Goal: Task Accomplishment & Management: Complete application form

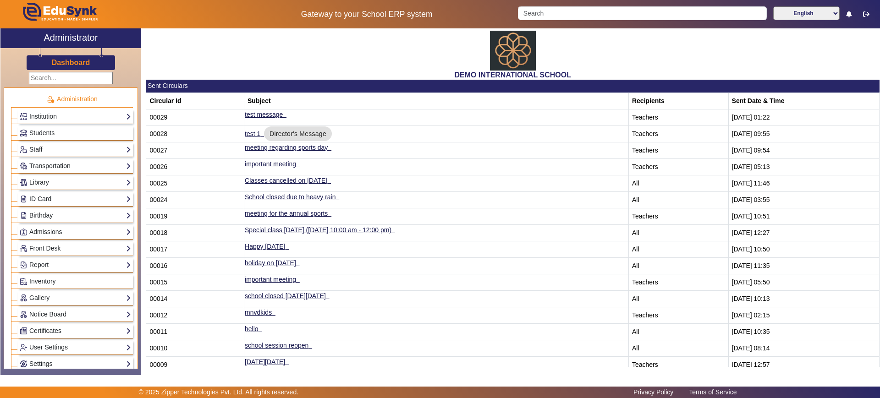
click at [66, 60] on h3 "Dashboard" at bounding box center [71, 62] width 38 height 9
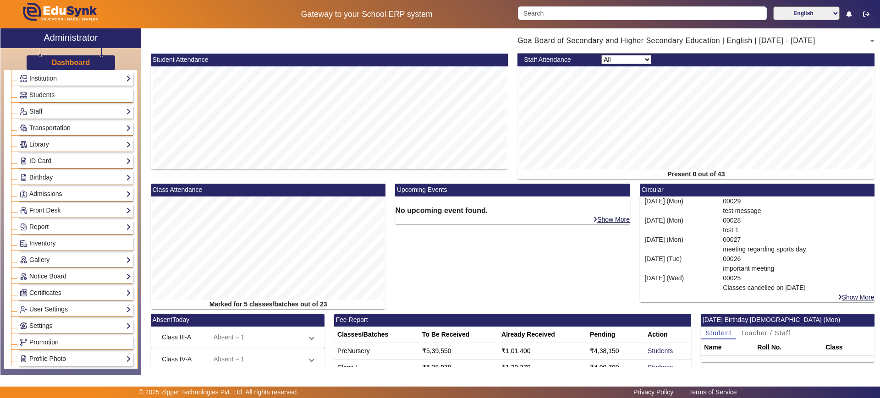
scroll to position [39, 0]
click at [70, 190] on link "Admissions" at bounding box center [75, 193] width 111 height 11
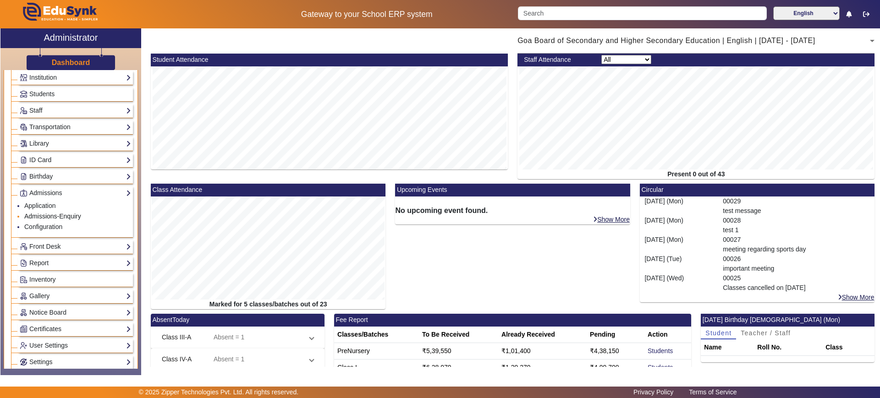
click at [47, 214] on link "Admissions-Enquiry" at bounding box center [52, 216] width 57 height 7
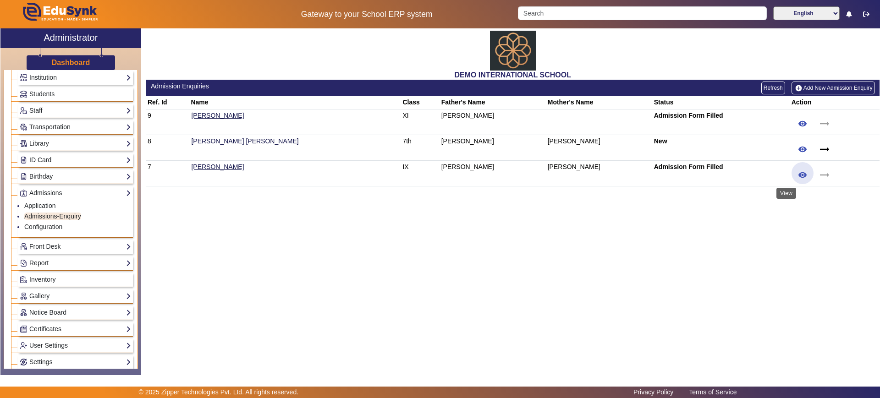
click at [798, 171] on mat-icon "remove_red_eye" at bounding box center [802, 174] width 9 height 9
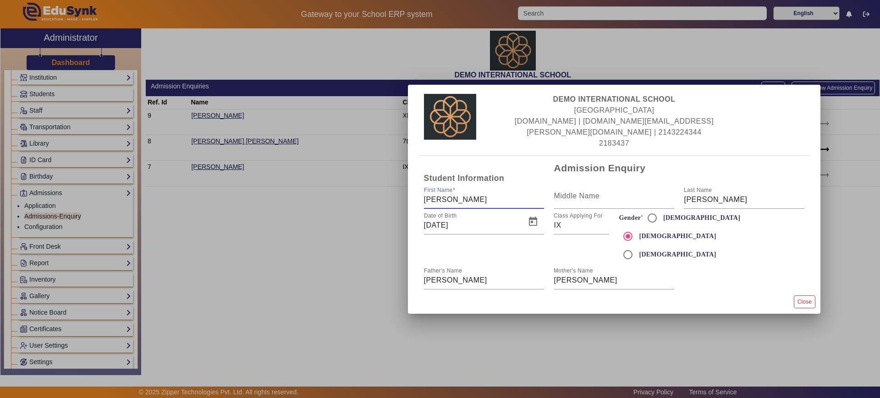
scroll to position [16, 0]
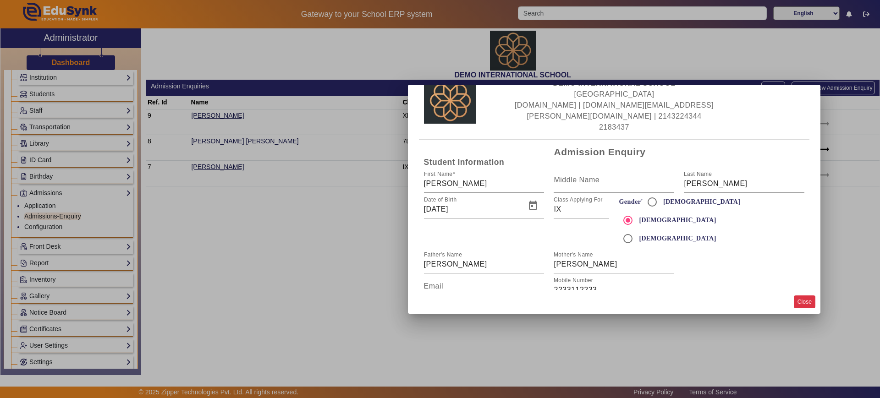
click at [802, 302] on button "Close" at bounding box center [805, 302] width 22 height 12
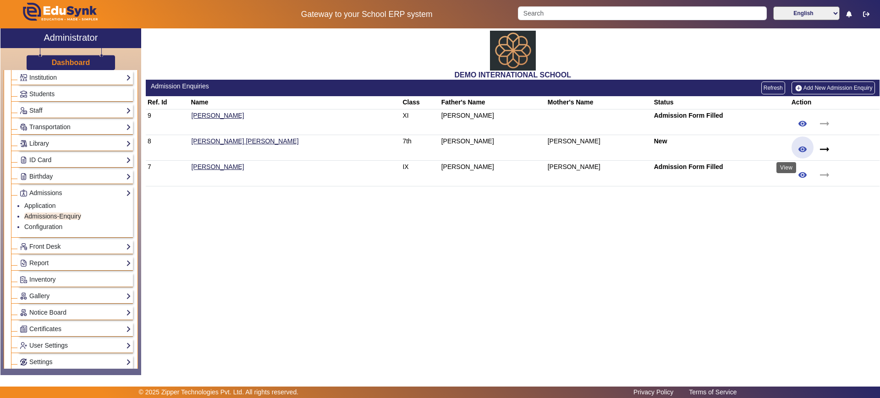
click at [798, 147] on mat-icon "remove_red_eye" at bounding box center [802, 149] width 9 height 9
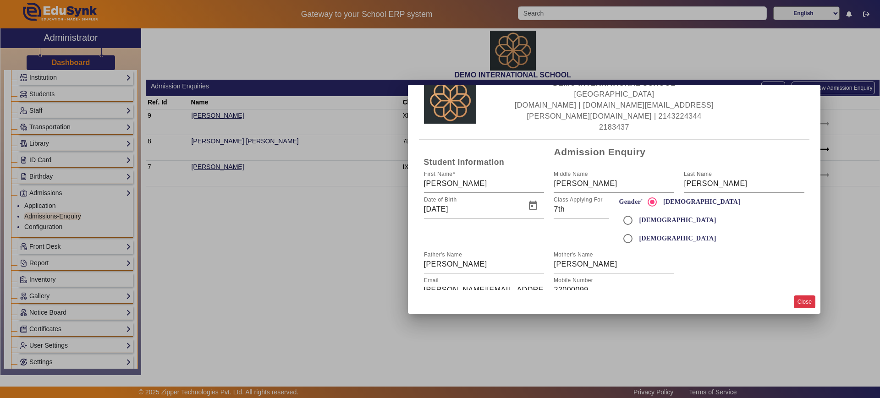
click at [803, 302] on button "Close" at bounding box center [805, 302] width 22 height 12
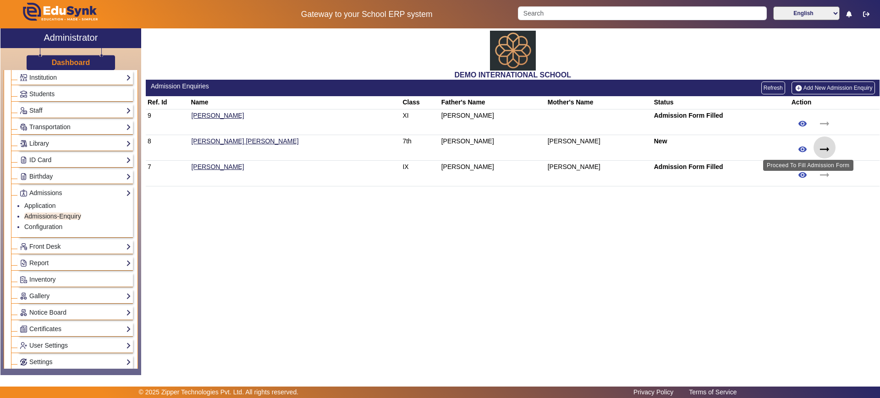
click at [818, 149] on mat-icon "arrow_right_alt" at bounding box center [825, 150] width 14 height 14
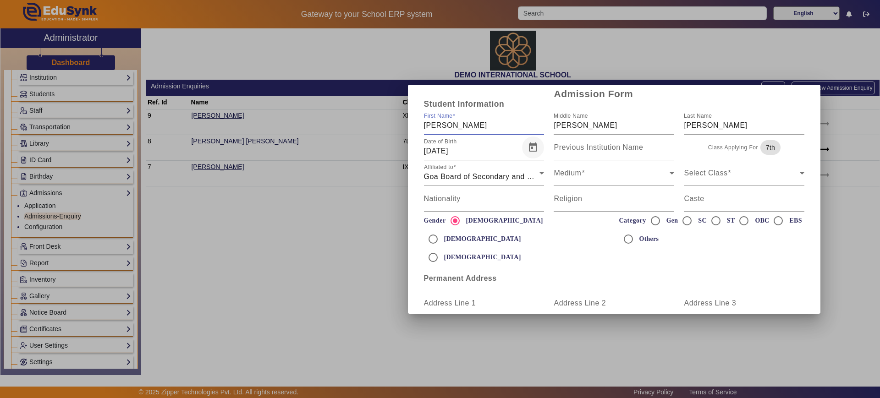
scroll to position [0, 0]
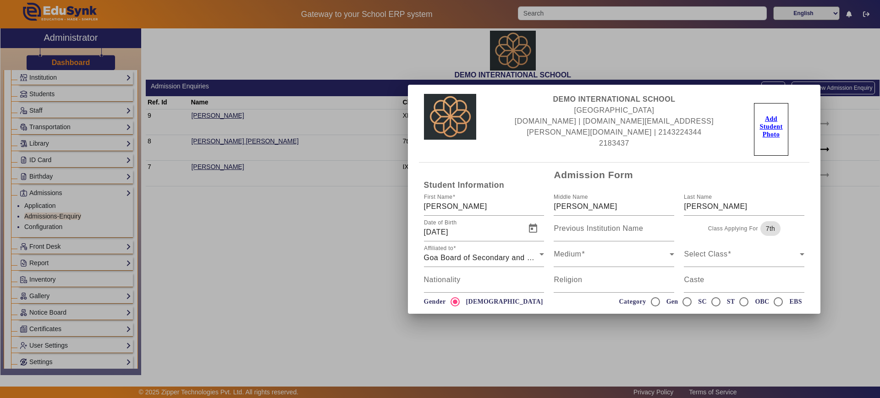
click at [330, 256] on div at bounding box center [440, 199] width 880 height 398
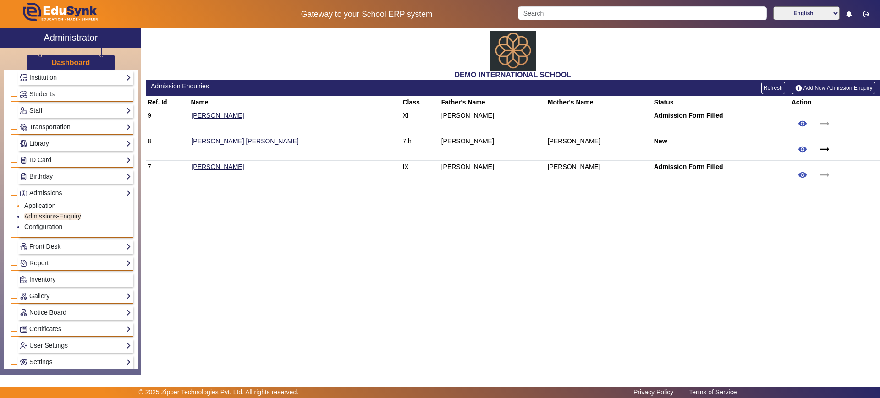
click at [40, 206] on link "Application" at bounding box center [40, 205] width 32 height 7
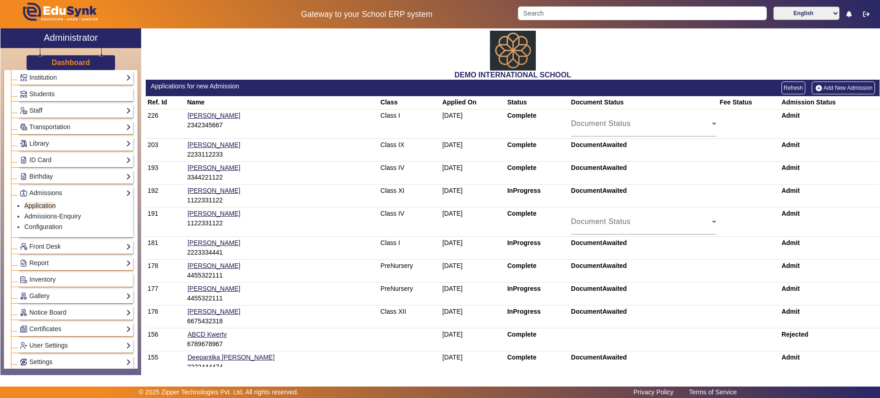
click at [846, 86] on link "Add New Admission" at bounding box center [843, 88] width 63 height 13
click at [785, 116] on div "Admit" at bounding box center [829, 116] width 96 height 10
click at [65, 93] on link "Students" at bounding box center [75, 94] width 111 height 11
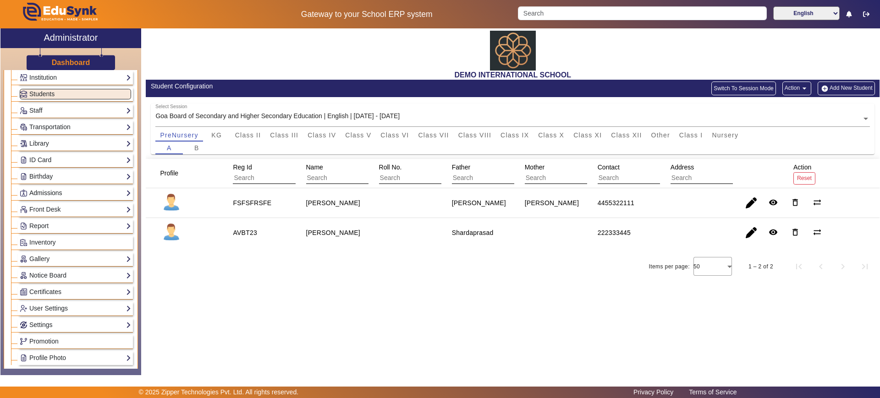
click at [79, 192] on link "Admissions" at bounding box center [75, 193] width 111 height 11
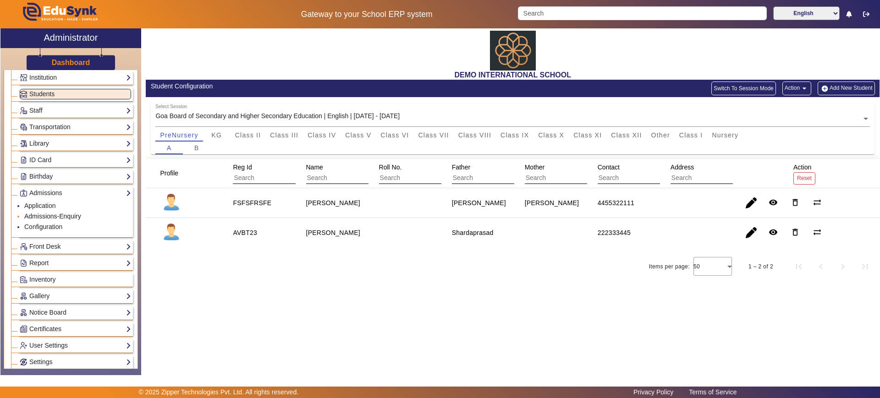
click at [53, 217] on link "Admissions-Enquiry" at bounding box center [52, 216] width 57 height 7
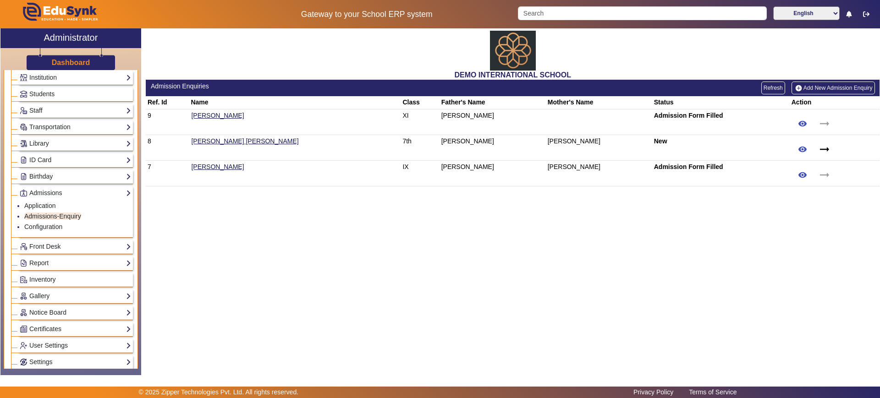
click at [835, 84] on link "Add New Admission Enquiry" at bounding box center [832, 88] width 83 height 13
drag, startPoint x: 420, startPoint y: 236, endPoint x: 776, endPoint y: 86, distance: 386.9
click at [776, 86] on button "Refresh" at bounding box center [773, 88] width 24 height 13
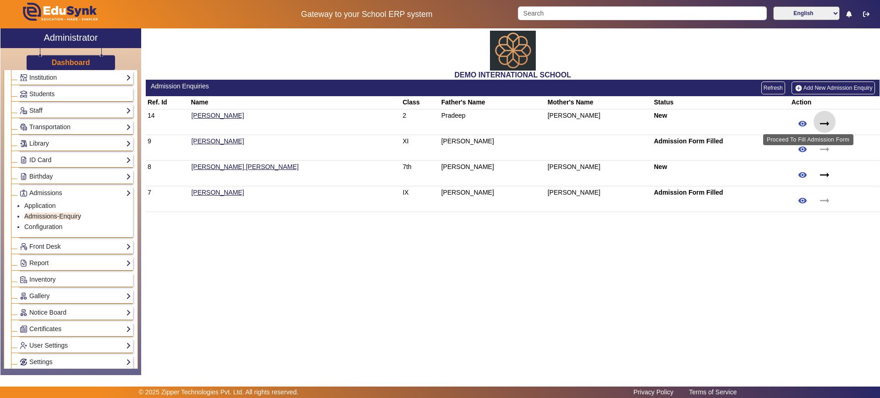
click at [818, 121] on mat-icon "arrow_right_alt" at bounding box center [825, 124] width 14 height 14
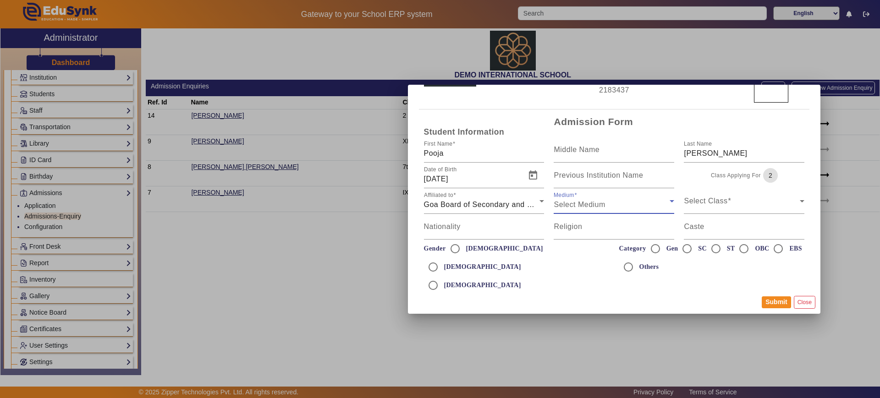
click at [607, 206] on div "Select Medium" at bounding box center [612, 204] width 116 height 11
click at [601, 206] on span "Select Medium" at bounding box center [579, 205] width 51 height 8
click at [589, 209] on span "Select Medium" at bounding box center [579, 205] width 51 height 8
click at [687, 207] on span "Class Applying For" at bounding box center [716, 205] width 65 height 8
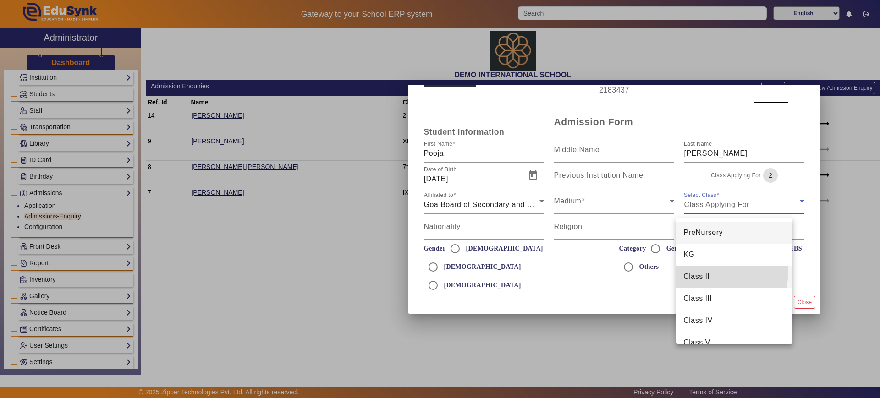
click at [693, 269] on mat-option "Class II" at bounding box center [734, 277] width 116 height 22
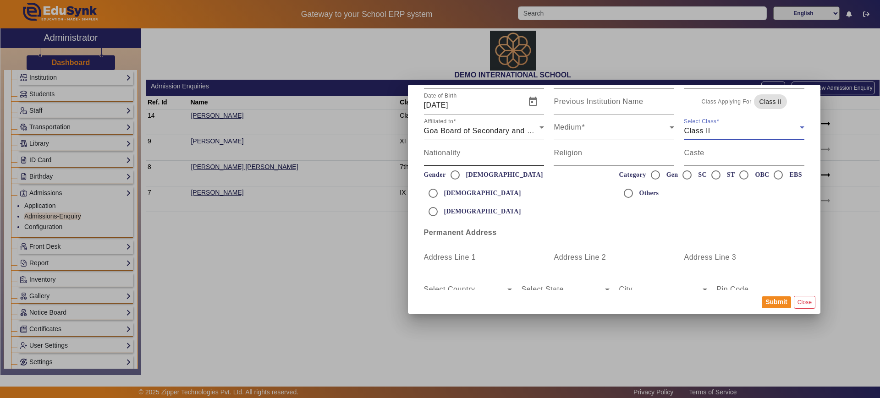
scroll to position [92, 0]
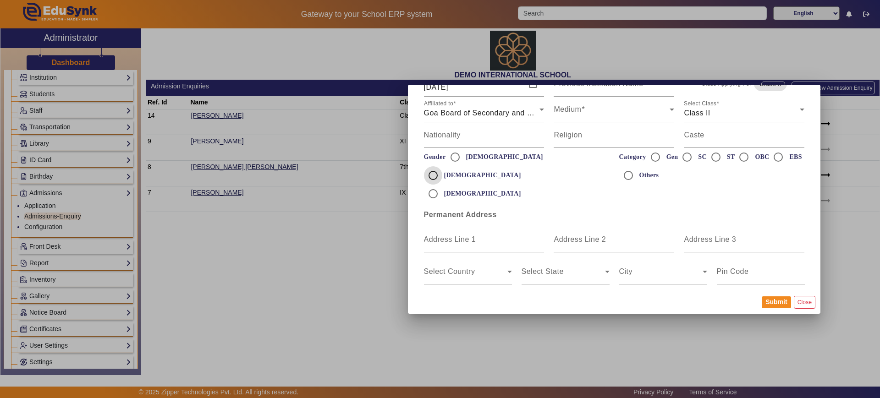
click at [442, 166] on input "[DEMOGRAPHIC_DATA]" at bounding box center [433, 175] width 18 height 18
radio input "true"
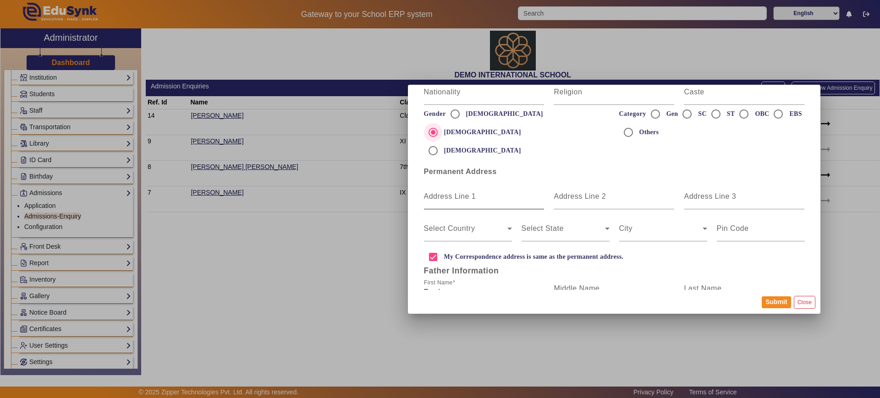
scroll to position [135, 0]
click at [538, 226] on span at bounding box center [563, 231] width 83 height 11
click at [641, 225] on div "City" at bounding box center [663, 228] width 88 height 26
click at [641, 226] on span at bounding box center [660, 231] width 83 height 11
click at [713, 192] on mat-label "Address Line 3" at bounding box center [710, 196] width 52 height 8
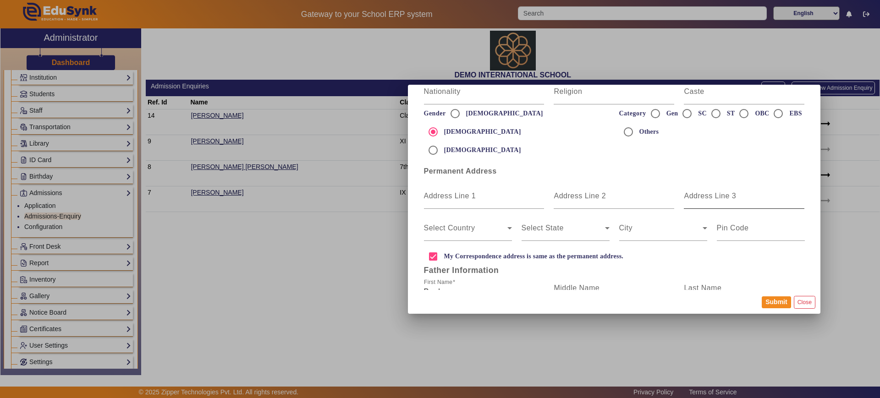
click at [713, 194] on input "Address Line 3" at bounding box center [744, 199] width 121 height 11
type input "[GEOGRAPHIC_DATA]"
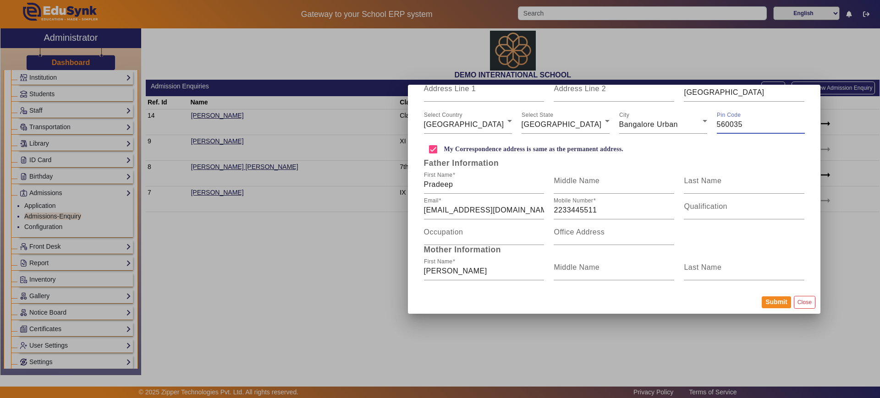
scroll to position [279, 0]
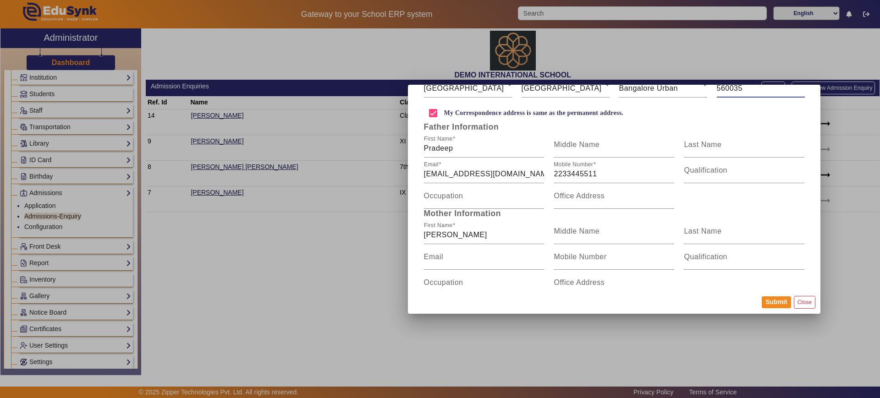
type input "560035"
click at [643, 295] on mat-dialog-actions "Submit Close" at bounding box center [614, 302] width 412 height 24
click at [775, 301] on button "Submit" at bounding box center [776, 303] width 29 height 12
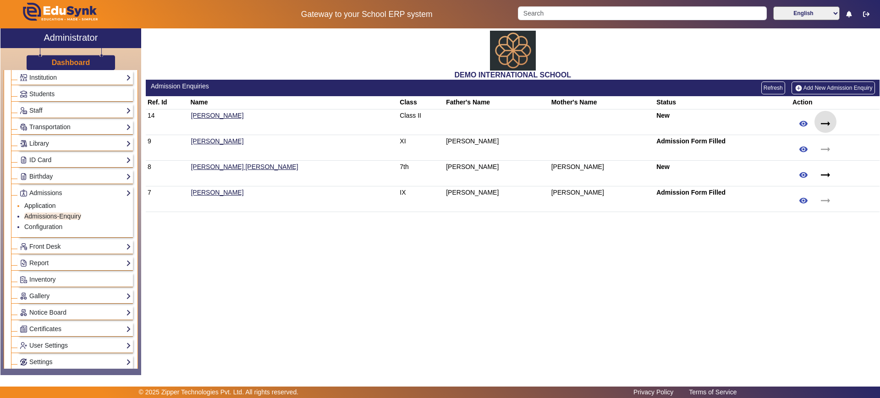
click at [47, 207] on link "Application" at bounding box center [40, 205] width 32 height 7
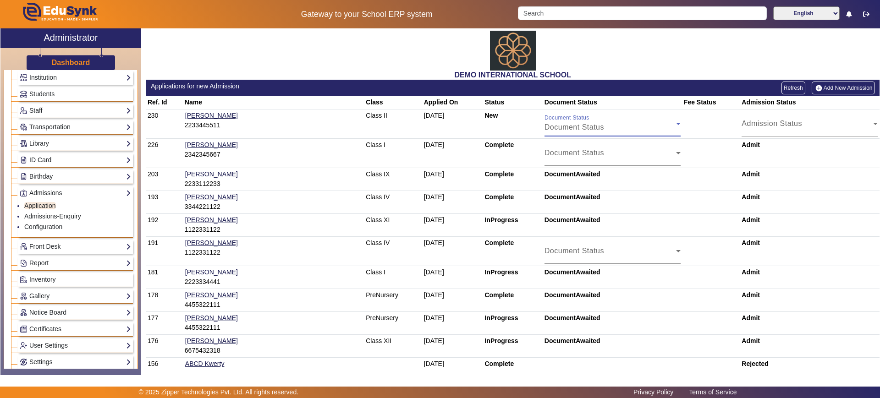
click at [600, 125] on div "Document Status" at bounding box center [610, 127] width 132 height 11
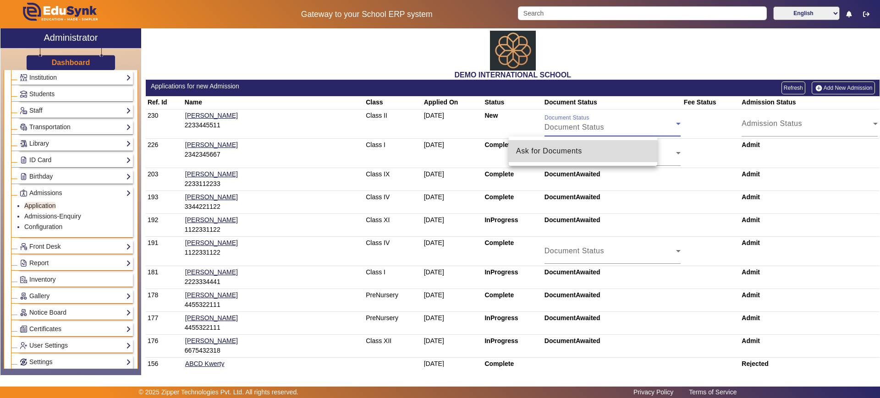
click at [562, 153] on span "Ask for Documents" at bounding box center [549, 151] width 66 height 11
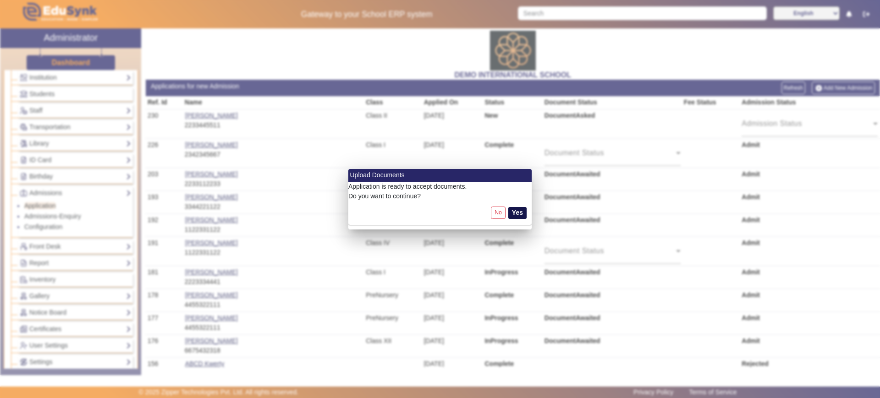
click at [516, 209] on button "Yes" at bounding box center [517, 213] width 18 height 12
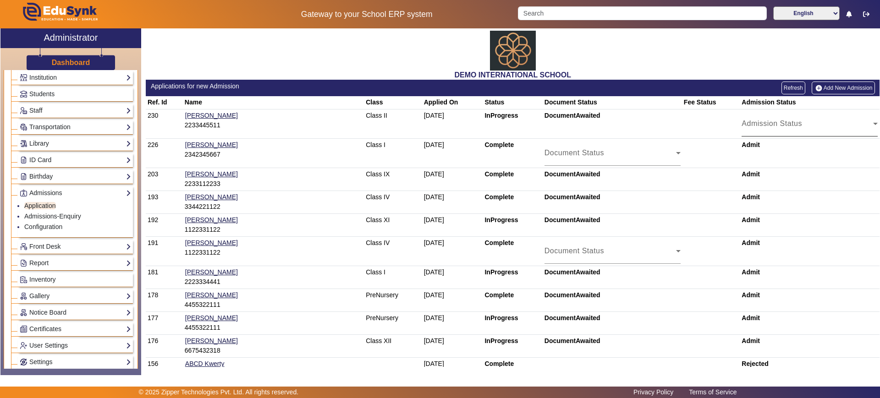
click at [760, 124] on span "Admission Status" at bounding box center [808, 127] width 132 height 11
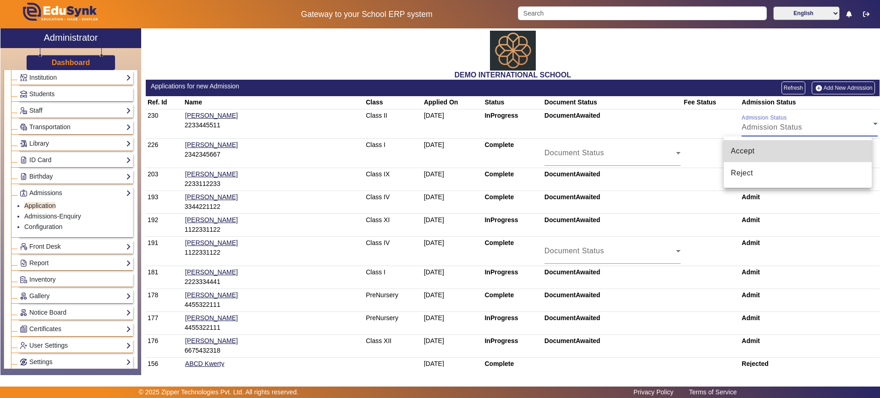
click at [749, 154] on span "Accept" at bounding box center [743, 151] width 24 height 11
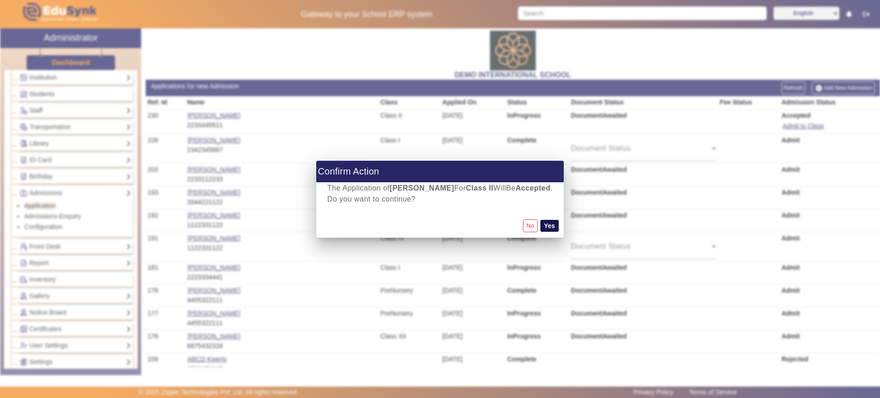
click at [544, 226] on button "Yes" at bounding box center [549, 226] width 18 height 12
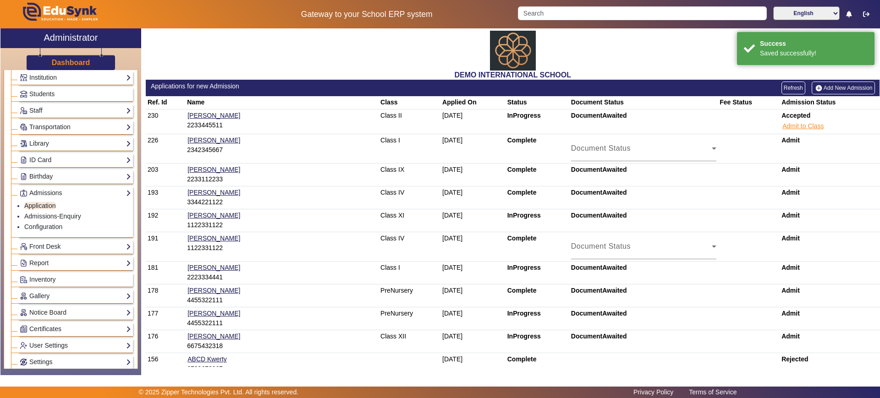
click at [801, 123] on button "Admit to Class" at bounding box center [802, 126] width 43 height 11
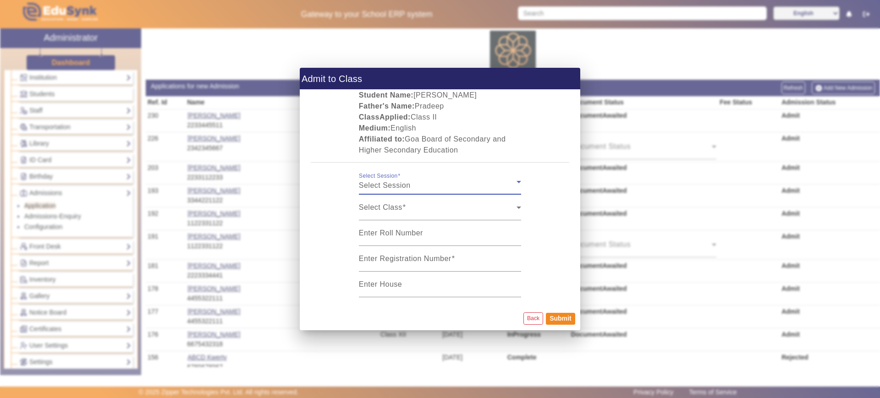
click at [438, 183] on div "Select Session" at bounding box center [438, 185] width 158 height 11
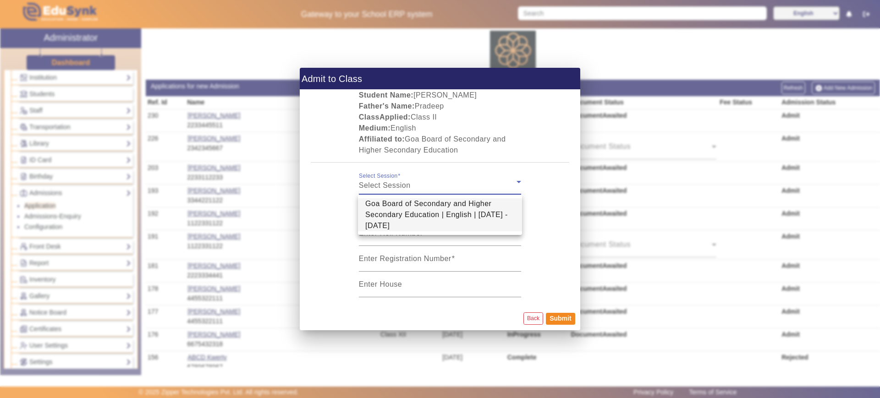
click at [433, 206] on span "Goa Board of Secondary and Higher Secondary Education | English | [DATE] - [DAT…" at bounding box center [439, 214] width 149 height 33
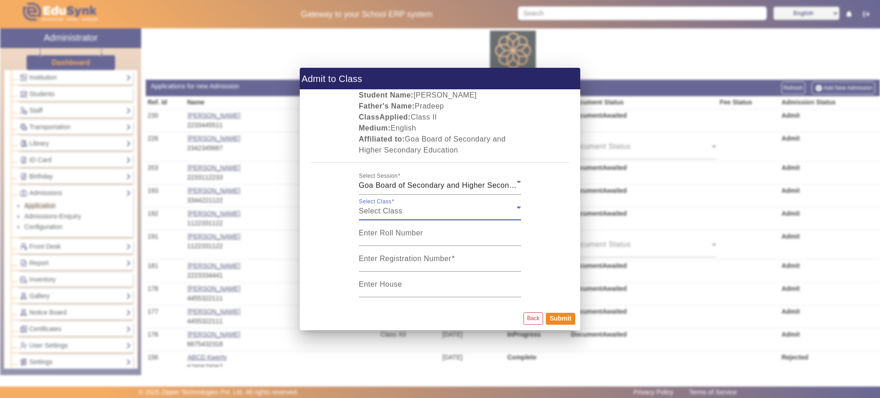
click at [423, 209] on div "Select Class" at bounding box center [438, 211] width 158 height 11
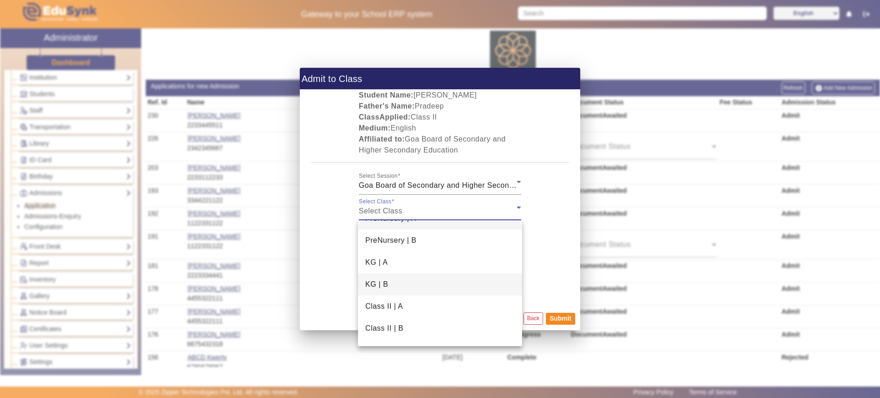
scroll to position [17, 0]
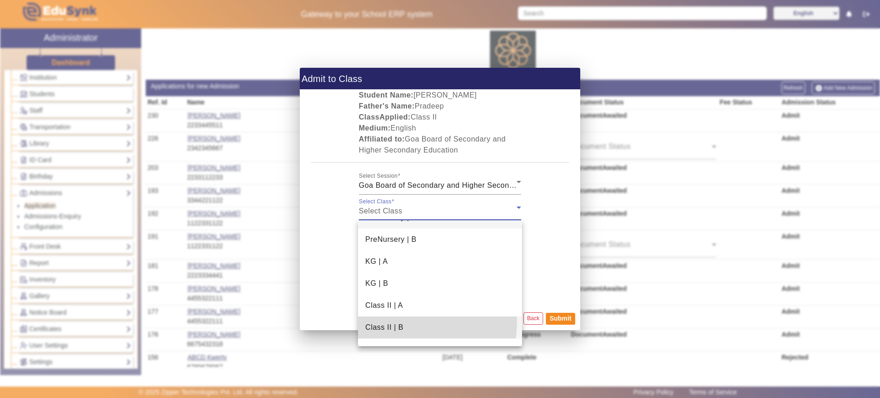
click at [384, 321] on mat-option "Class II | B" at bounding box center [440, 328] width 164 height 22
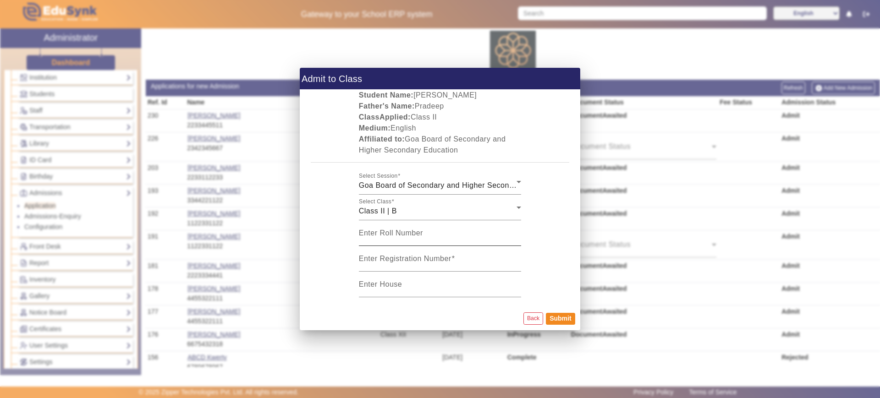
click at [380, 232] on mat-label "Enter Roll Number" at bounding box center [391, 233] width 64 height 8
click at [380, 232] on input "Enter Roll Number" at bounding box center [440, 236] width 162 height 11
click at [379, 259] on mat-label "Enter Registration Number" at bounding box center [405, 259] width 93 height 8
click at [379, 259] on input "Enter Registration Number" at bounding box center [440, 262] width 162 height 11
type input "SSNp9987"
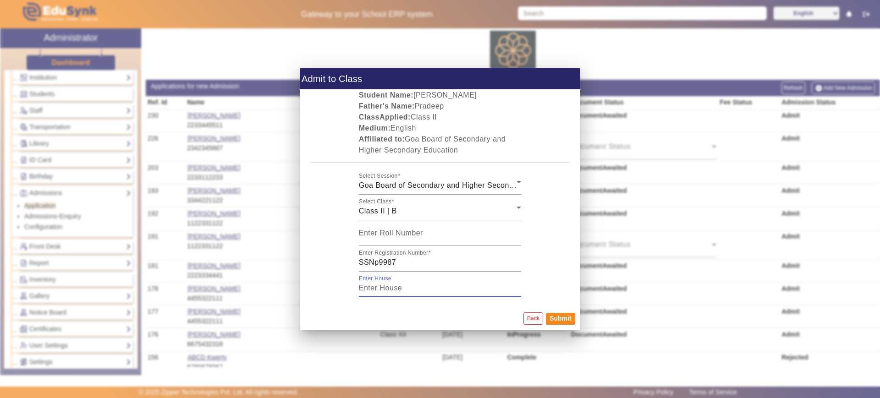
click at [432, 284] on input "Enter House" at bounding box center [440, 288] width 162 height 11
click at [557, 317] on button "Submit" at bounding box center [560, 319] width 29 height 12
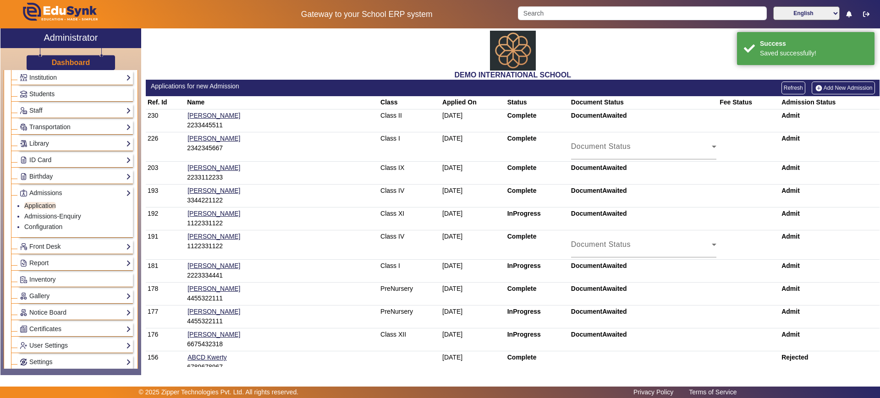
click at [65, 91] on link "Students" at bounding box center [75, 94] width 111 height 11
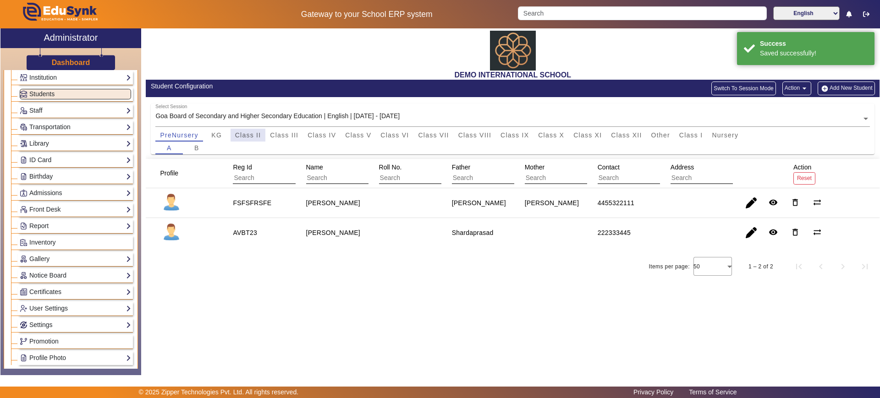
click at [249, 133] on span "Class II" at bounding box center [248, 135] width 26 height 6
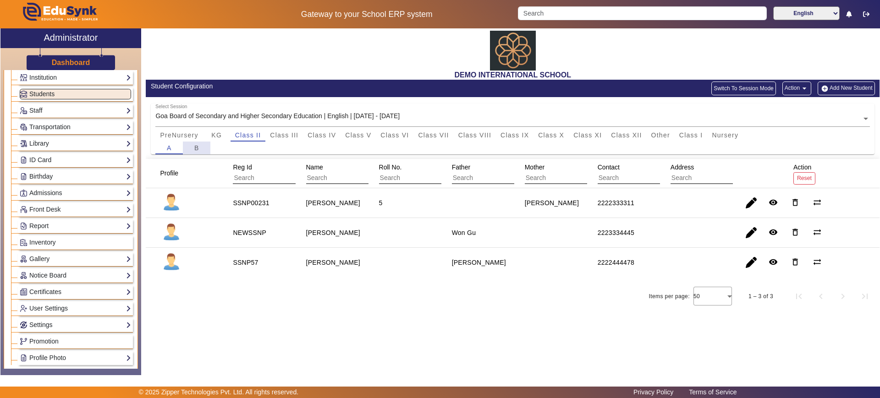
click at [198, 145] on span "B" at bounding box center [196, 148] width 5 height 6
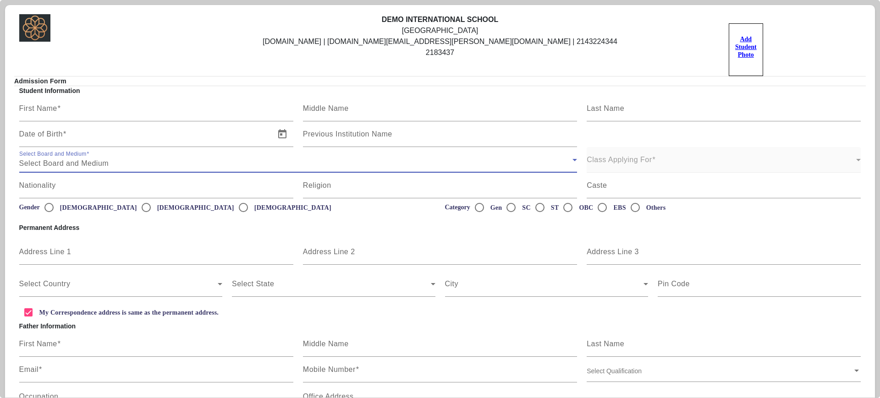
click at [135, 160] on div "Select Board and Medium" at bounding box center [296, 163] width 554 height 11
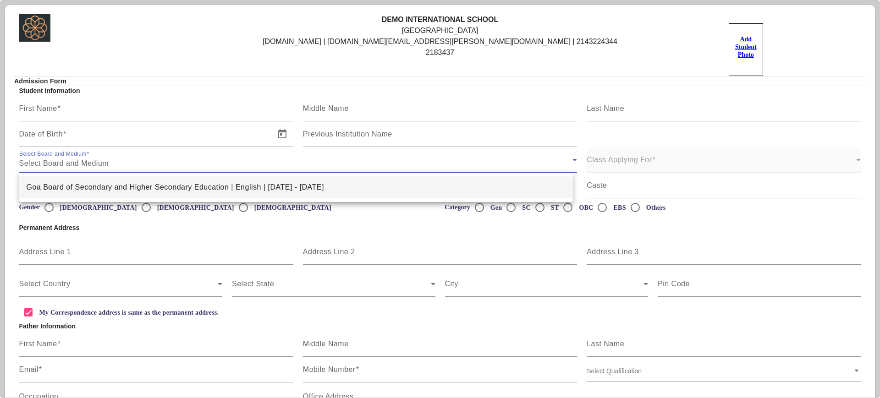
click at [175, 242] on div at bounding box center [440, 199] width 880 height 398
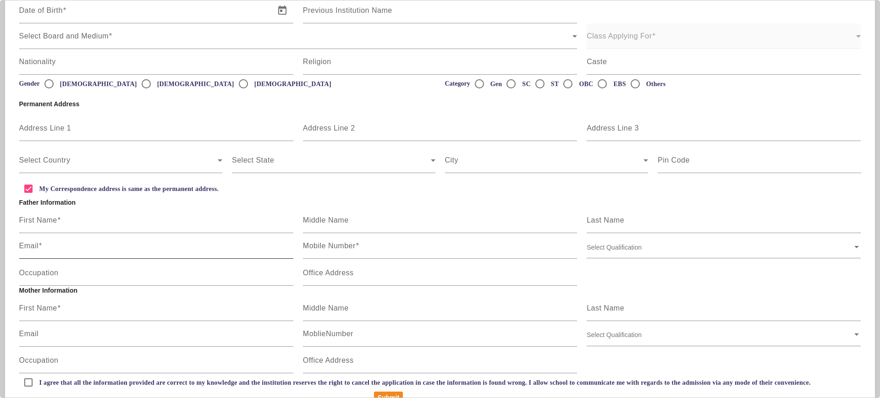
scroll to position [143, 0]
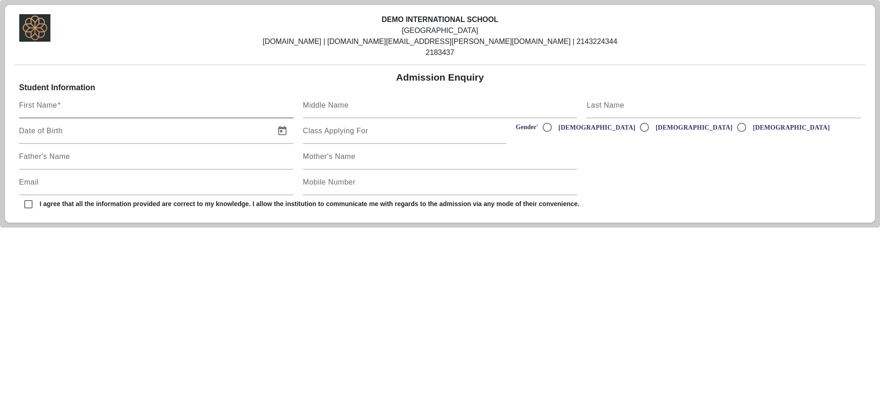
click at [43, 109] on label "First Name" at bounding box center [40, 105] width 42 height 8
click at [43, 109] on input "First Name" at bounding box center [156, 109] width 274 height 11
type input "Pooja"
type input "[PERSON_NAME]"
click at [283, 136] on span "Open calendar" at bounding box center [282, 131] width 22 height 22
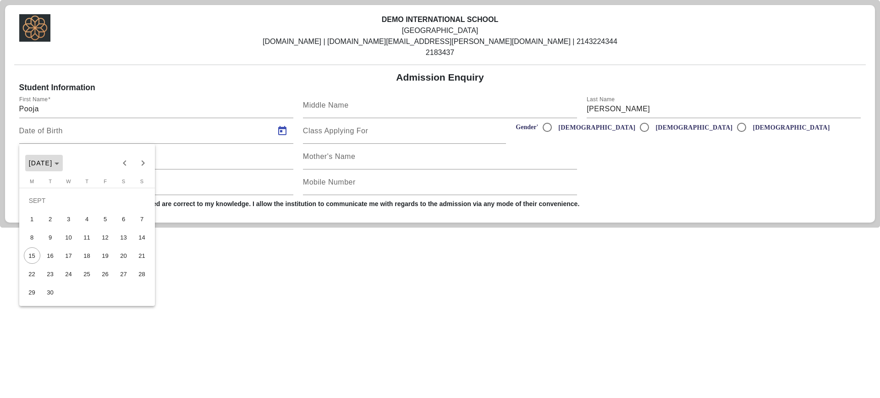
click at [63, 170] on span "Choose month and year" at bounding box center [44, 163] width 38 height 22
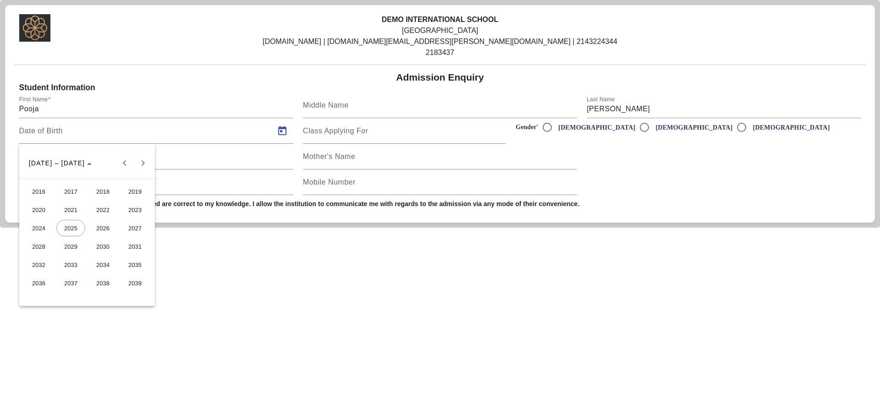
click at [110, 192] on span "2018" at bounding box center [102, 191] width 29 height 16
click at [77, 241] on span "OCT" at bounding box center [70, 246] width 29 height 16
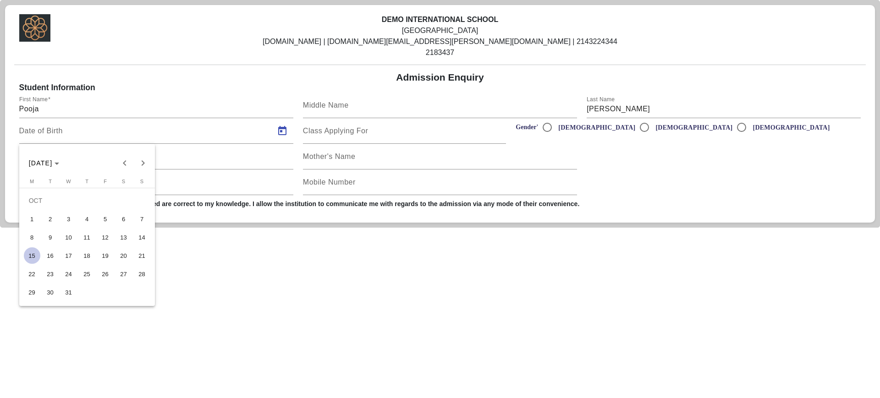
click at [51, 236] on span "9" at bounding box center [50, 237] width 16 height 16
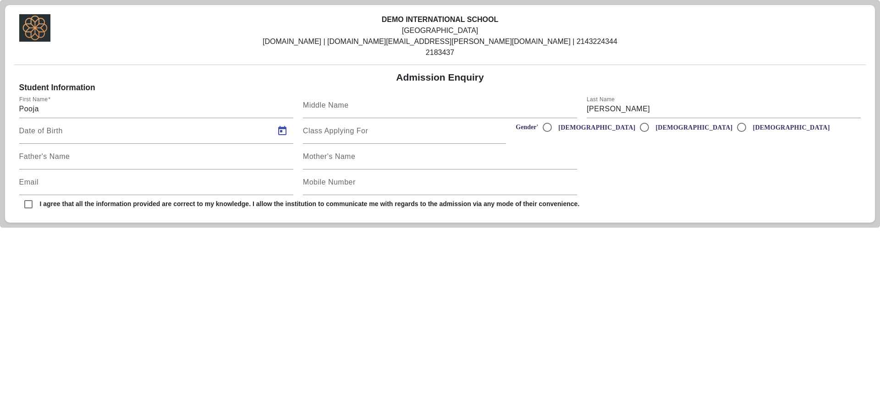
type input "[DATE]"
click at [363, 133] on mat-label "Class Applying For" at bounding box center [335, 131] width 65 height 8
click at [363, 133] on input "Class Applying For" at bounding box center [404, 134] width 203 height 11
type input "2"
click at [192, 157] on input "Father's Name" at bounding box center [156, 160] width 274 height 11
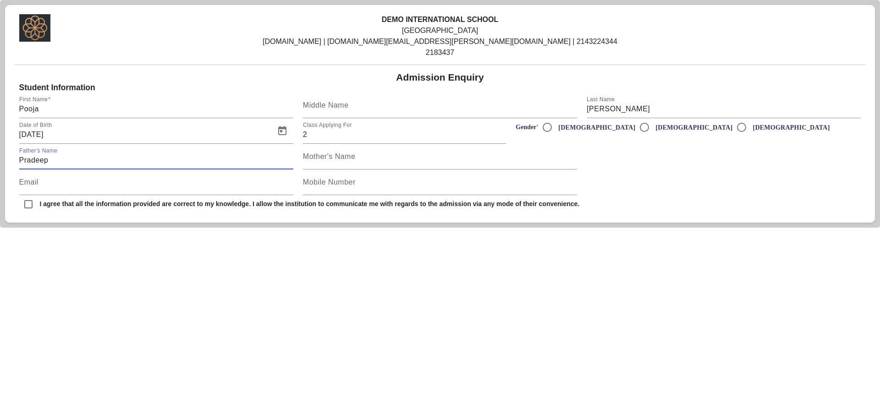
type input "Pradeep"
type input "[PERSON_NAME]"
click at [104, 179] on div "Email" at bounding box center [156, 183] width 274 height 26
type input "[EMAIL_ADDRESS][DOMAIN_NAME]"
type input "2233445511"
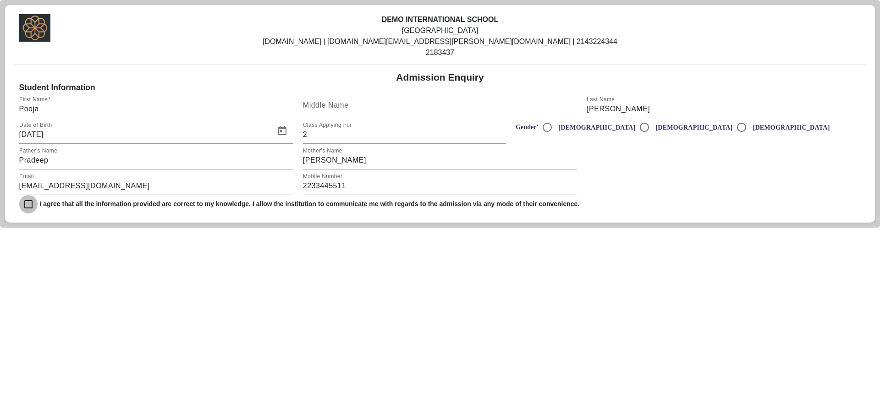
click at [30, 200] on input "checkbox" at bounding box center [28, 204] width 18 height 18
checkbox input "true"
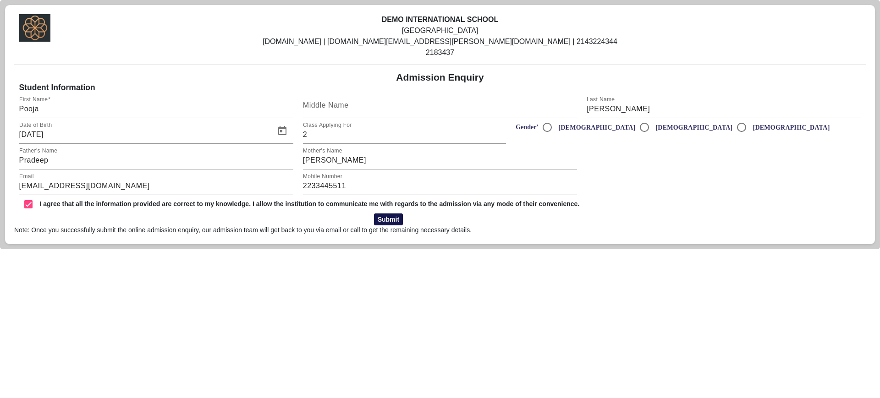
click at [392, 223] on button "Submit" at bounding box center [388, 220] width 29 height 12
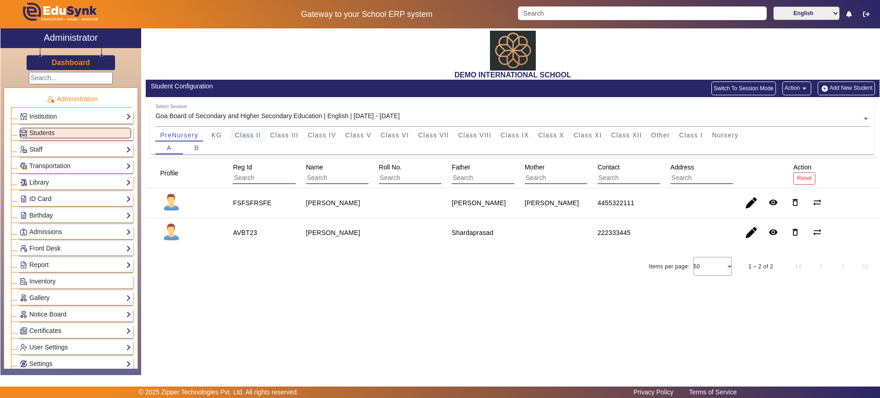
click at [234, 134] on div "Class II" at bounding box center [248, 135] width 35 height 13
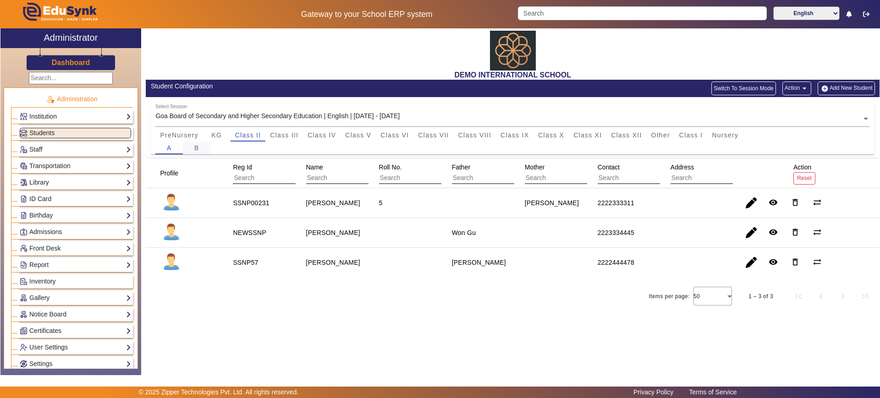
click at [192, 153] on div "B" at bounding box center [196, 148] width 27 height 13
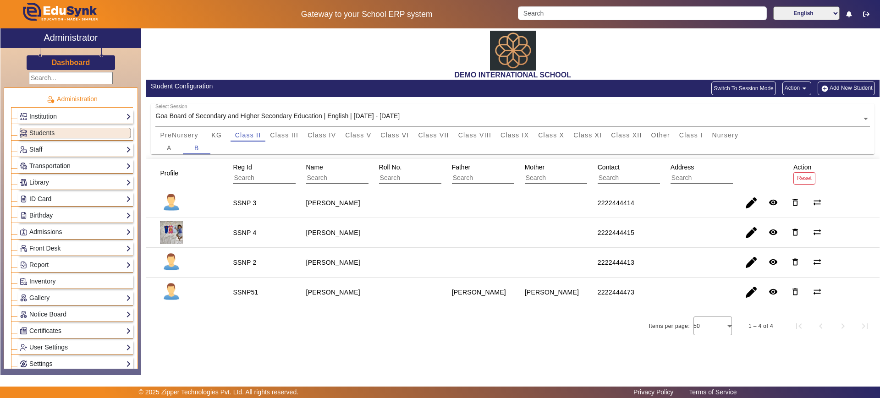
click at [295, 116] on input "text" at bounding box center [512, 120] width 714 height 10
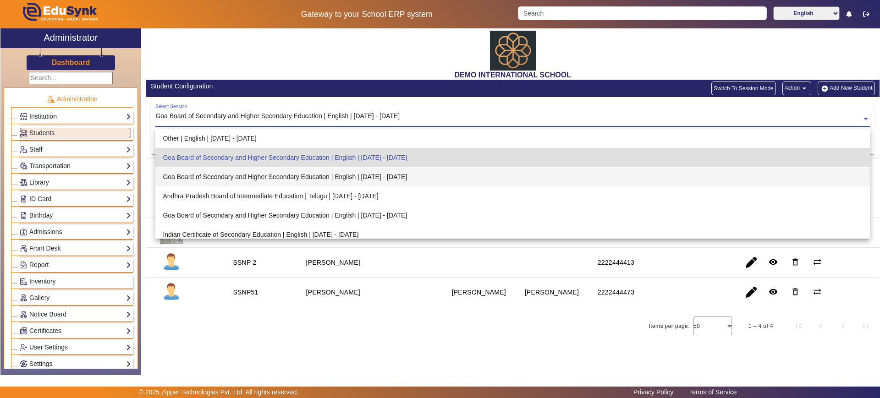
click at [289, 173] on div "Goa Board of Secondary and Higher Secondary Education | English | [DATE] - [DAT…" at bounding box center [512, 176] width 714 height 19
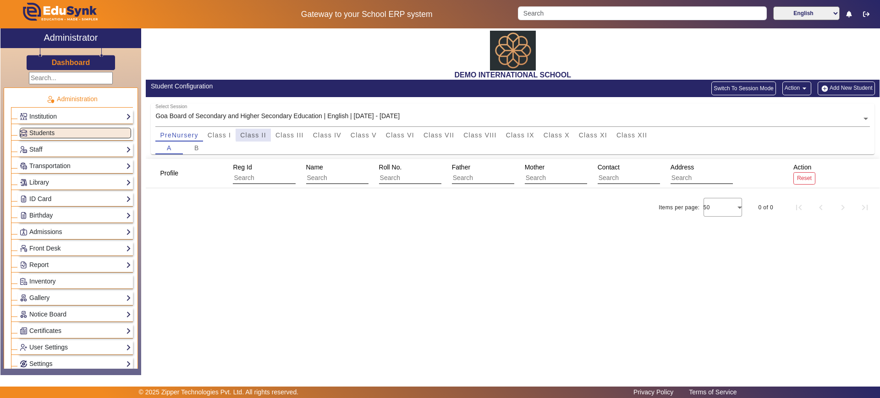
click at [264, 135] on span "Class II" at bounding box center [253, 135] width 26 height 6
click at [201, 149] on div "B" at bounding box center [196, 148] width 27 height 13
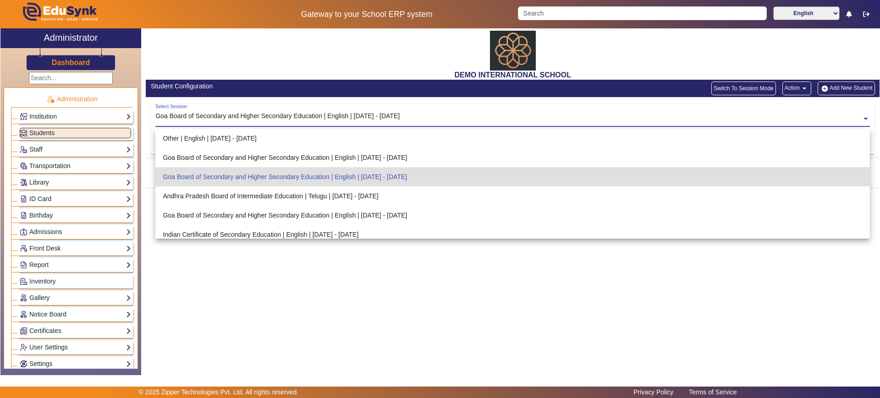
click at [254, 118] on input "text" at bounding box center [512, 120] width 714 height 10
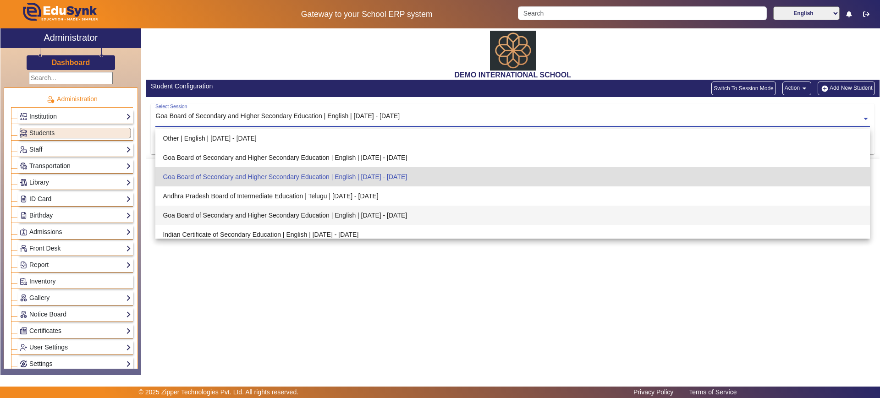
click at [247, 217] on div "Goa Board of Secondary and Higher Secondary Education | English | [DATE] - [DAT…" at bounding box center [512, 215] width 714 height 19
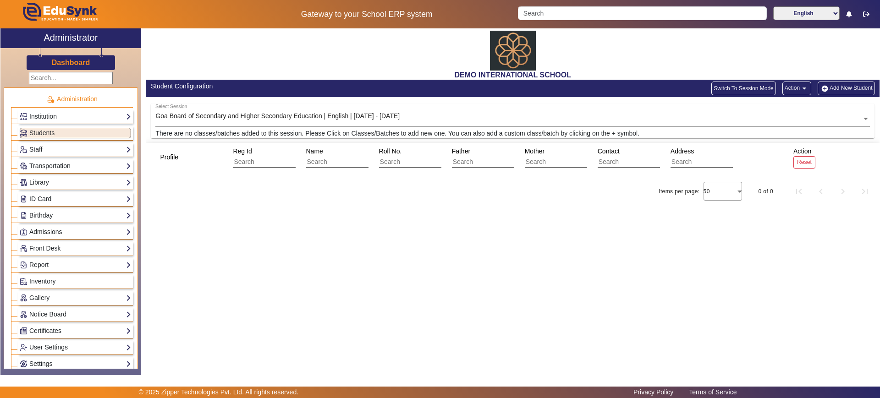
click at [63, 234] on link "Admissions" at bounding box center [75, 232] width 111 height 11
click at [40, 256] on link "Admissions-Enquiry" at bounding box center [52, 255] width 57 height 7
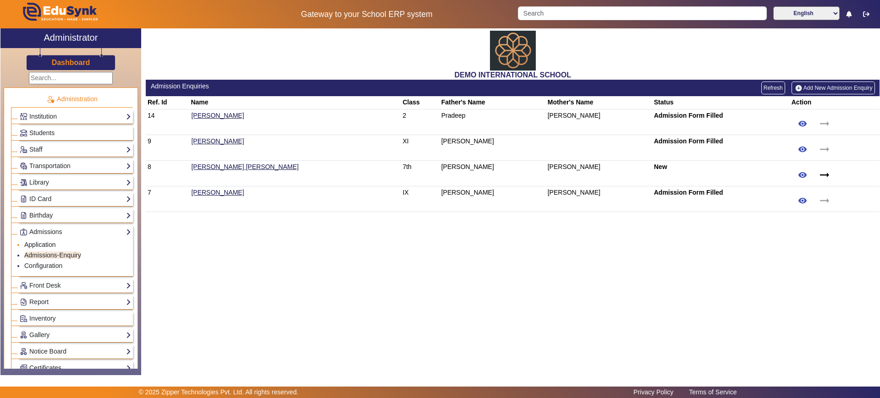
click at [43, 244] on link "Application" at bounding box center [40, 244] width 32 height 7
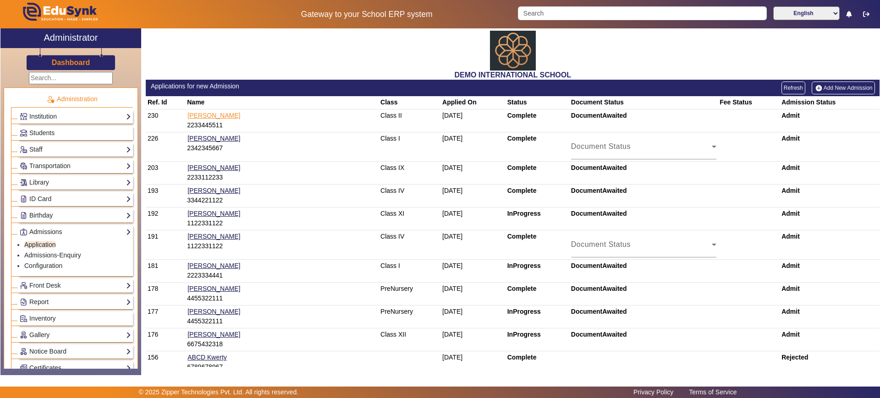
click at [198, 114] on link "[PERSON_NAME]" at bounding box center [214, 115] width 54 height 8
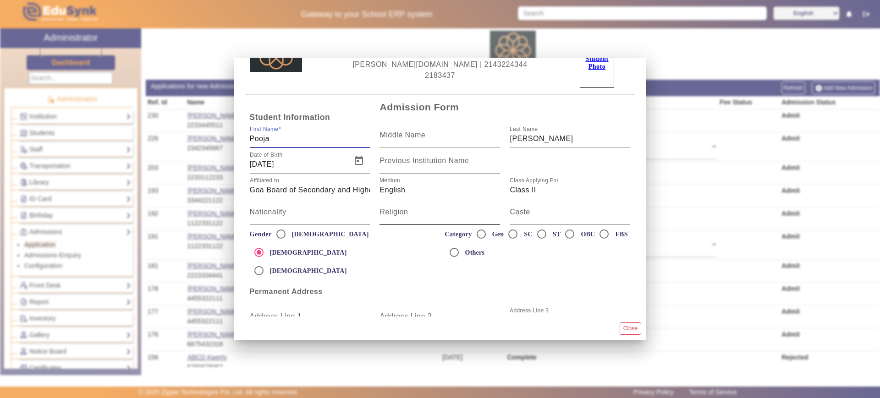
scroll to position [41, 0]
click at [330, 191] on input "Goa Board of Secondary and Higher Secondary Education" at bounding box center [310, 189] width 121 height 11
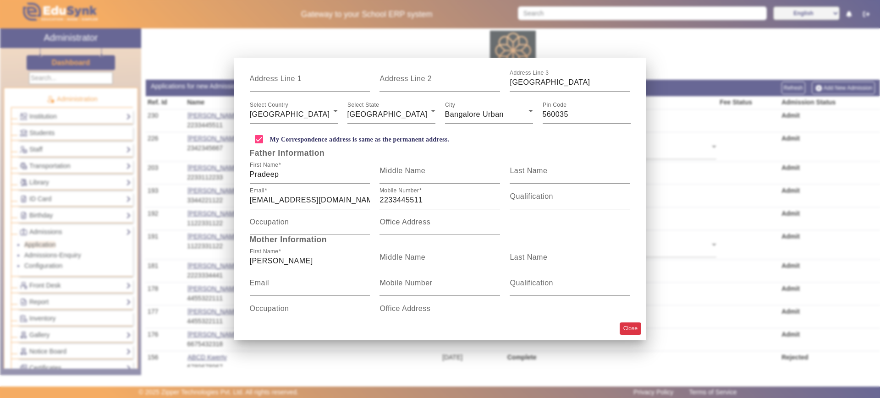
scroll to position [0, 0]
click at [639, 326] on button "Close" at bounding box center [631, 329] width 22 height 12
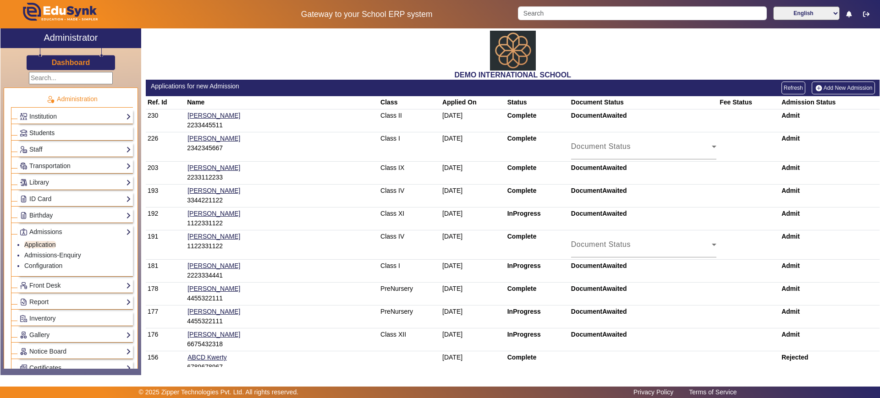
click at [57, 129] on link "Students" at bounding box center [75, 133] width 111 height 11
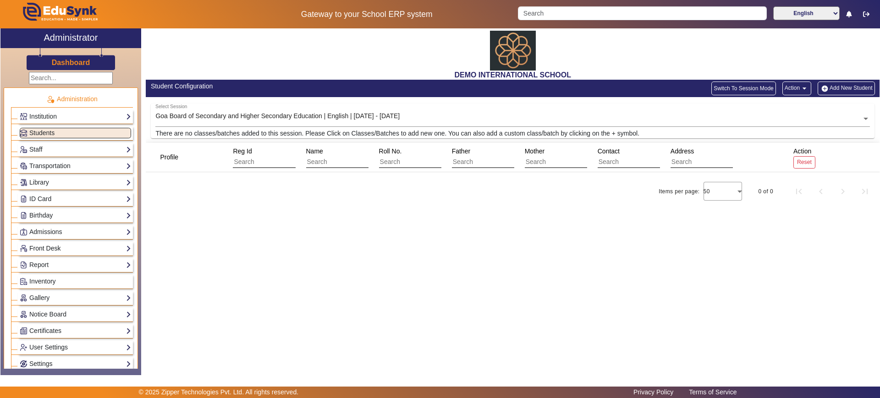
click at [60, 248] on link "Front Desk" at bounding box center [75, 248] width 111 height 11
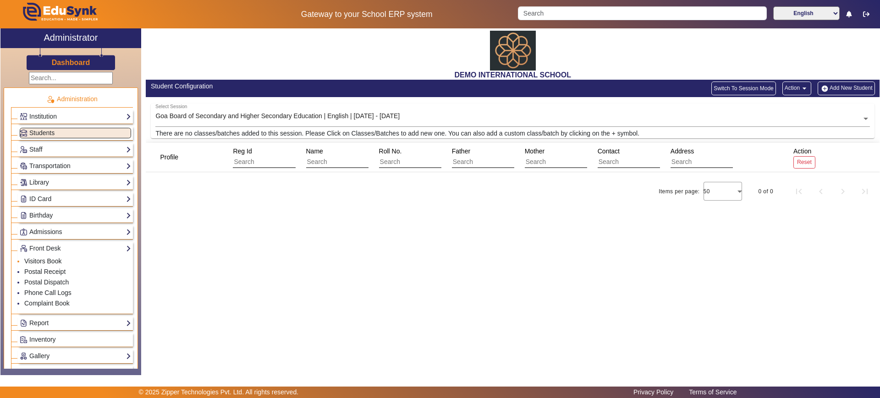
click at [52, 264] on link "Visitors Book" at bounding box center [42, 261] width 37 height 7
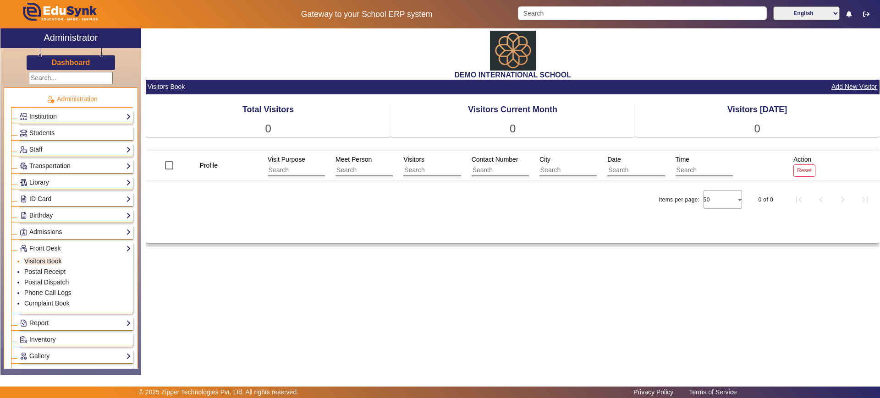
click at [50, 261] on link "Visitors Book" at bounding box center [42, 261] width 37 height 7
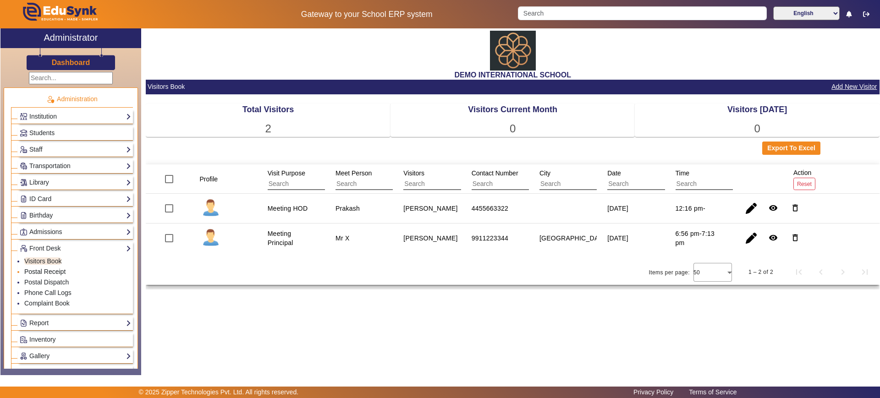
click at [50, 271] on link "Postal Receipt" at bounding box center [44, 271] width 41 height 7
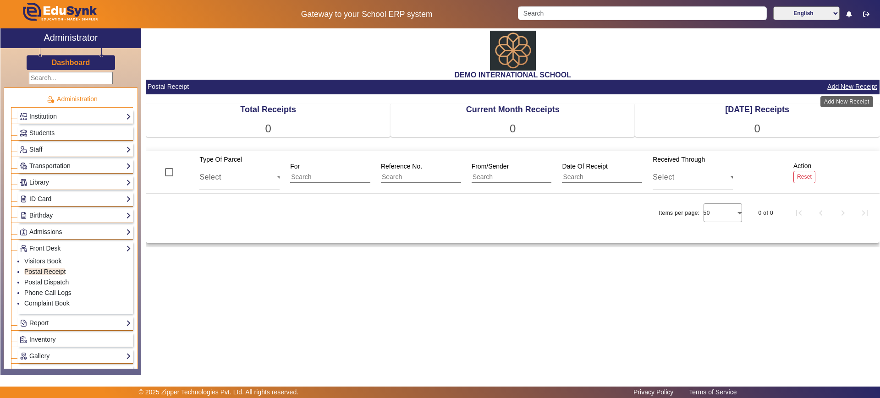
click at [851, 85] on button "Add New Receipt" at bounding box center [851, 86] width 51 height 11
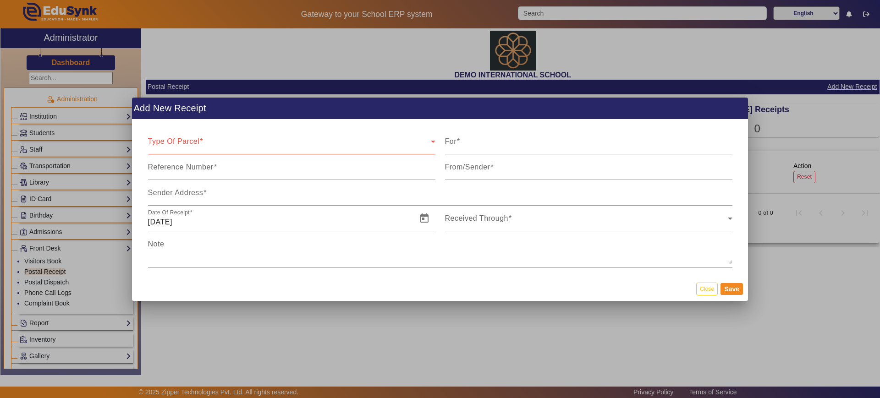
click at [703, 297] on mat-dialog-actions "Close Save" at bounding box center [440, 289] width 616 height 24
click at [704, 291] on button "Close" at bounding box center [707, 289] width 22 height 12
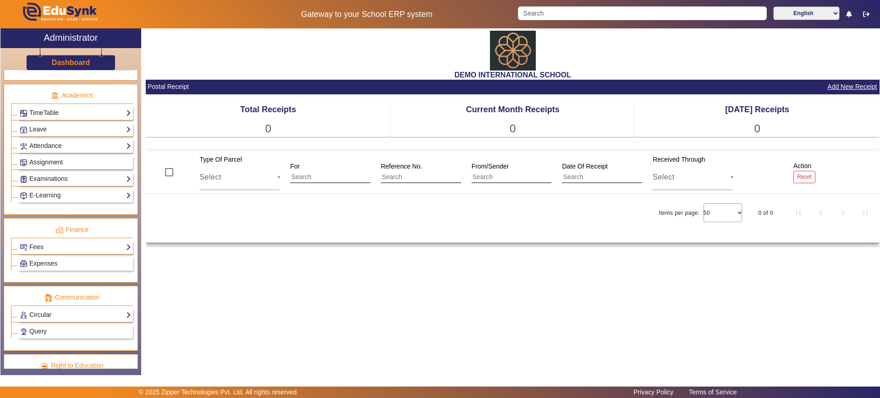
scroll to position [395, 0]
click at [82, 264] on link "Expenses" at bounding box center [75, 263] width 111 height 11
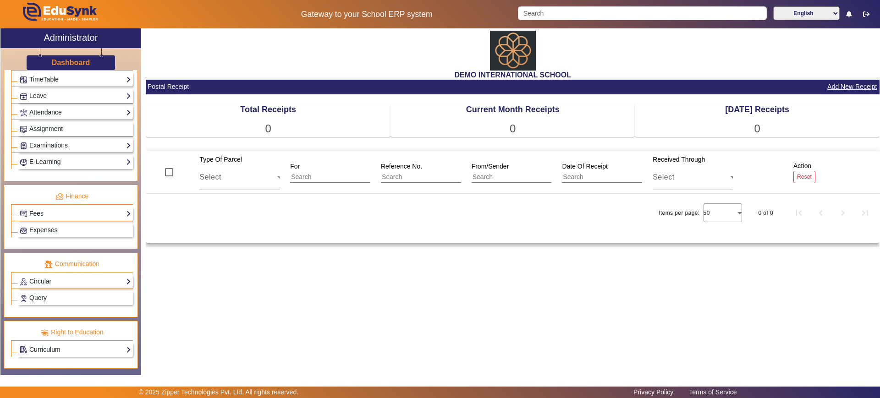
click at [77, 228] on link "Expenses" at bounding box center [75, 230] width 111 height 11
click at [54, 228] on span "Expenses" at bounding box center [43, 229] width 28 height 7
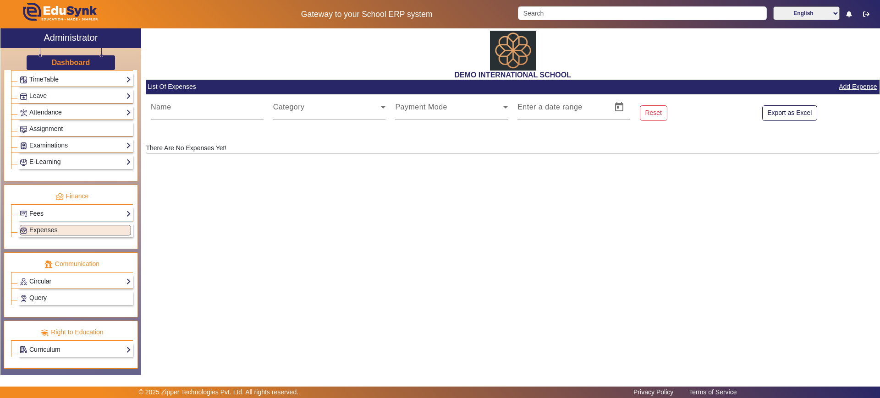
drag, startPoint x: 314, startPoint y: 258, endPoint x: 228, endPoint y: 245, distance: 87.6
click at [228, 245] on div "DEMO INTERNATIONAL SCHOOL List Of Expenses Add Expense Name Category Payment Mo…" at bounding box center [510, 196] width 738 height 337
click at [858, 88] on link "Add Expense" at bounding box center [858, 86] width 40 height 11
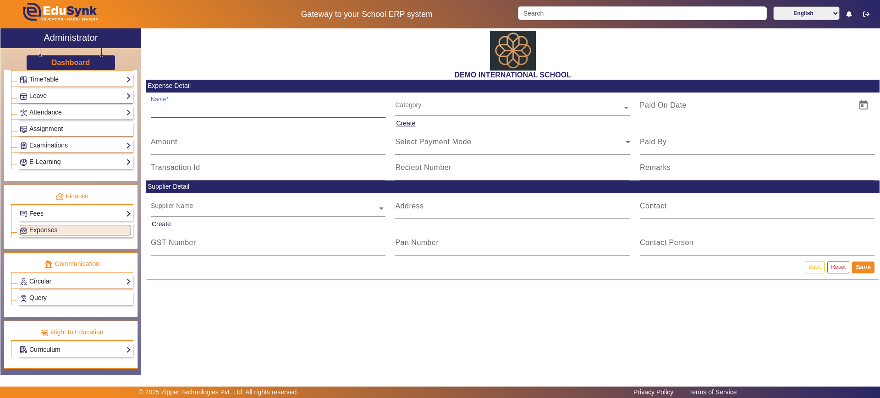
click at [301, 105] on input "Name" at bounding box center [268, 109] width 235 height 11
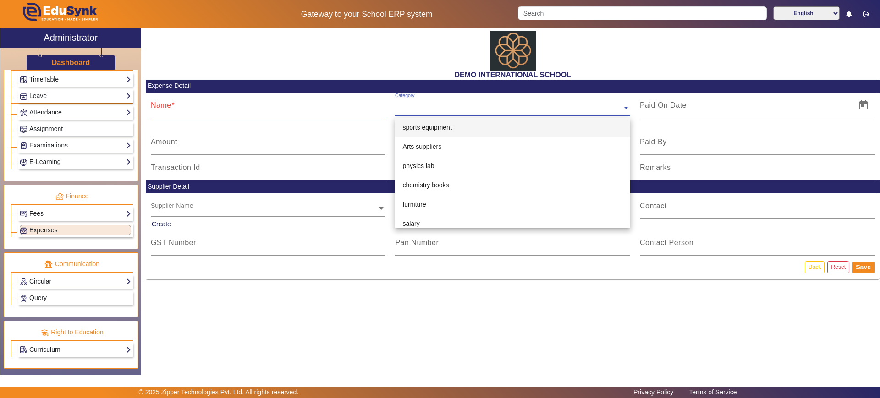
click at [444, 114] on div "Category" at bounding box center [512, 105] width 235 height 24
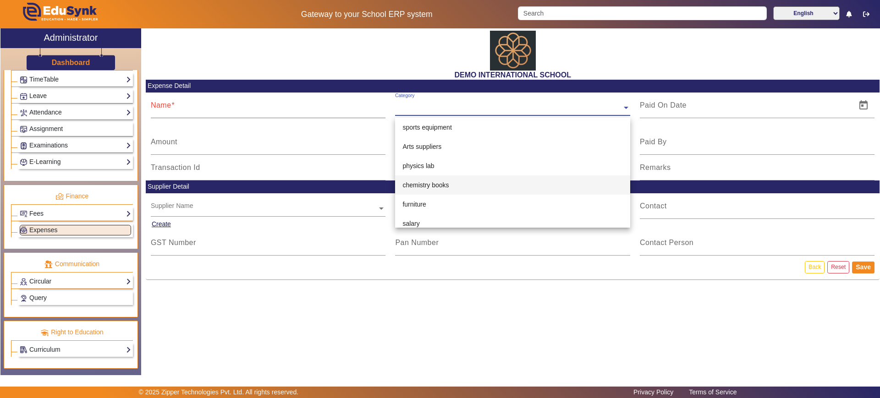
scroll to position [25, 0]
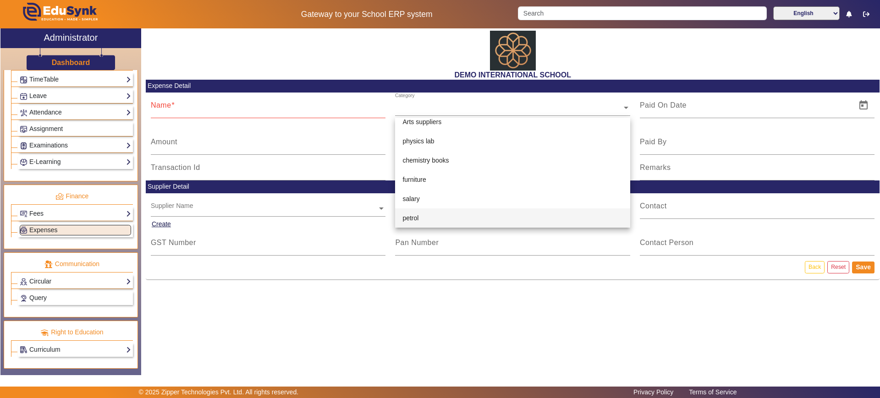
click at [422, 315] on div "DEMO INTERNATIONAL SCHOOL Expense Detail Name Category Create Amount Select Pay…" at bounding box center [510, 196] width 738 height 337
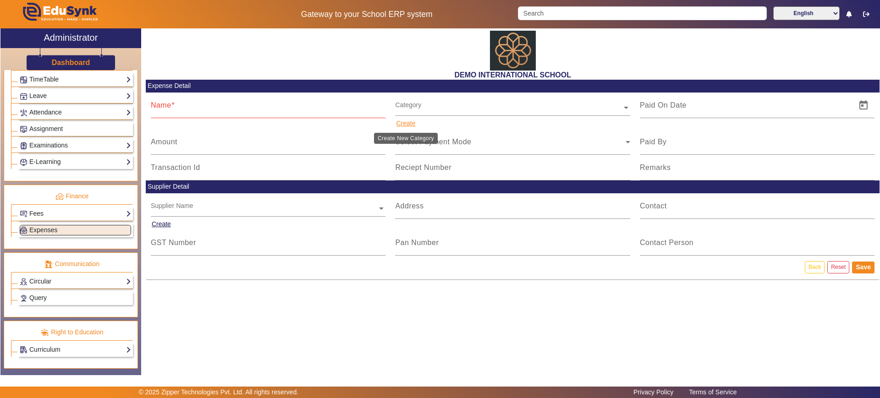
click at [411, 122] on button "Create" at bounding box center [405, 123] width 21 height 11
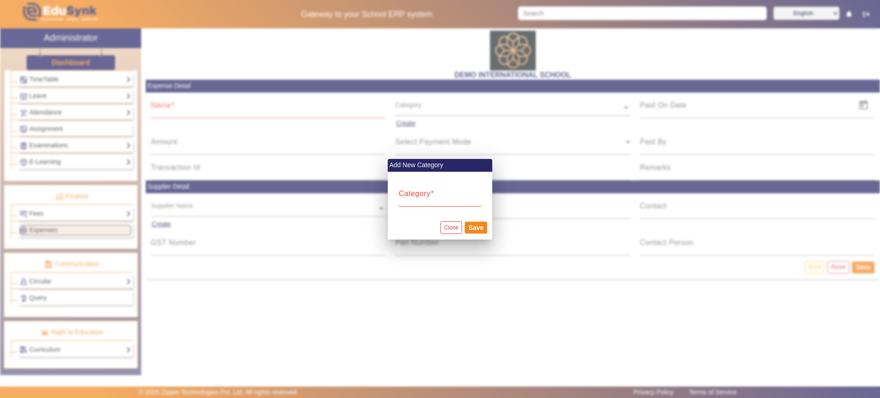
click at [411, 320] on div at bounding box center [440, 199] width 880 height 398
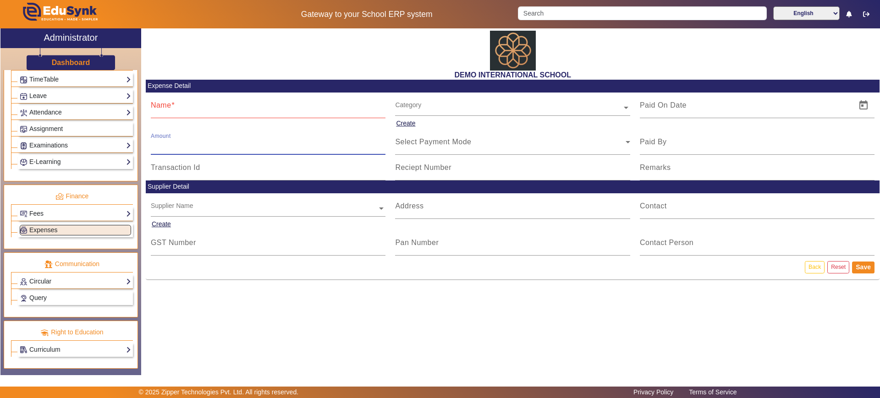
click at [295, 144] on input "Amount" at bounding box center [268, 145] width 235 height 11
click at [440, 149] on div "Select Payment Mode" at bounding box center [512, 142] width 235 height 26
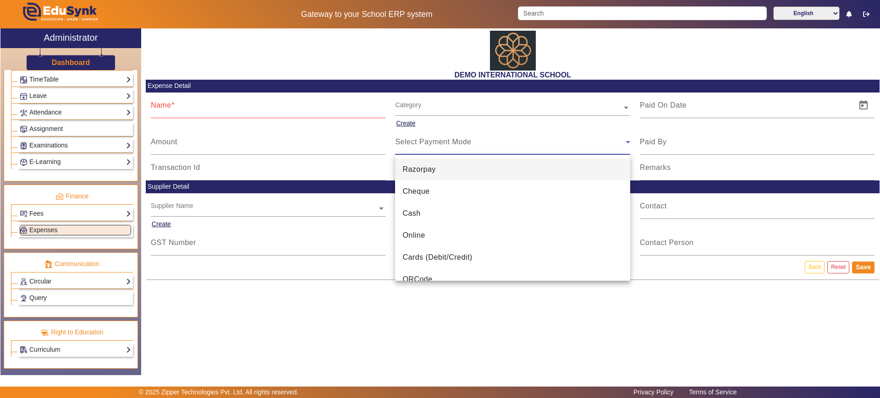
click at [741, 148] on div at bounding box center [440, 199] width 880 height 398
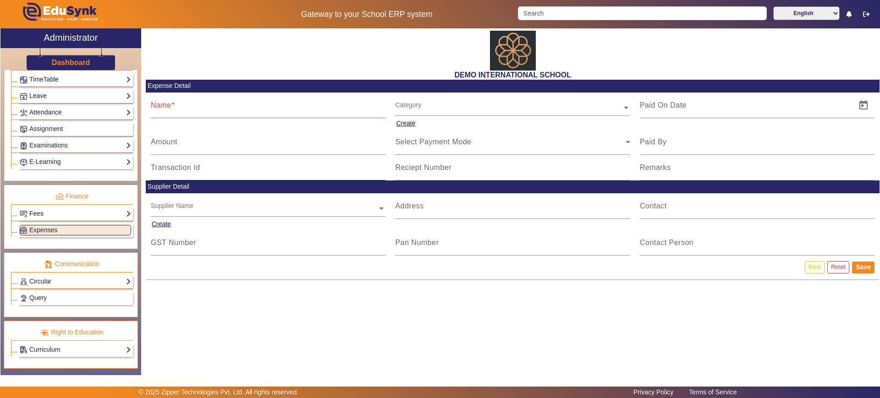
click at [242, 164] on div "Transaction Id" at bounding box center [268, 168] width 235 height 26
click at [419, 171] on input "Reciept Number" at bounding box center [512, 171] width 235 height 11
click at [235, 210] on ng-select "Supplier Name" at bounding box center [268, 205] width 235 height 25
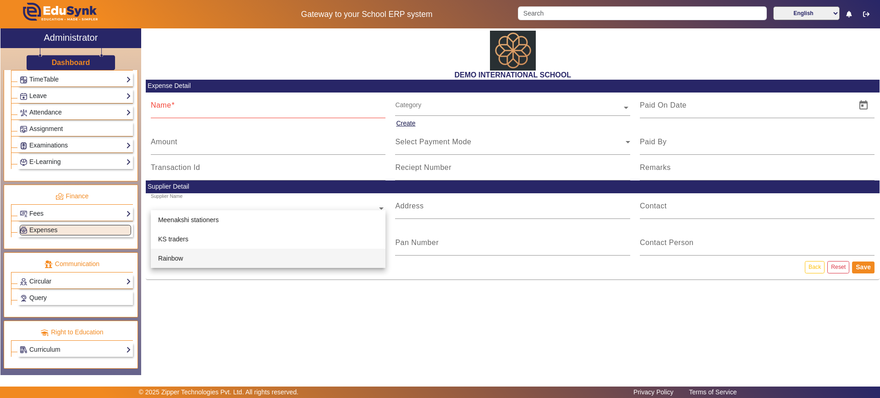
click at [274, 318] on div "DEMO INTERNATIONAL SCHOOL Expense Detail Name Category Create Amount Select Pay…" at bounding box center [510, 196] width 738 height 337
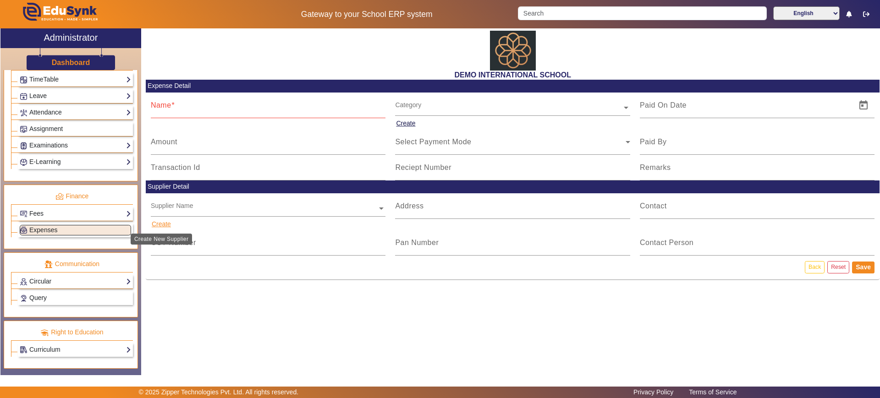
click at [166, 221] on button "Create" at bounding box center [161, 224] width 21 height 11
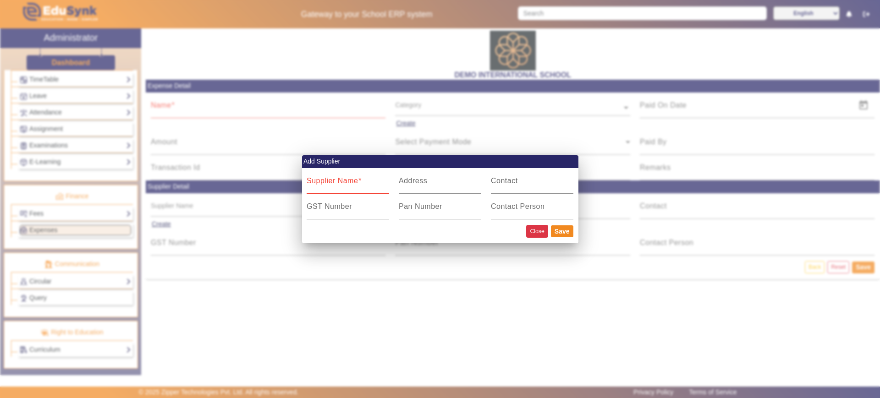
click at [539, 234] on button "Close" at bounding box center [537, 231] width 22 height 12
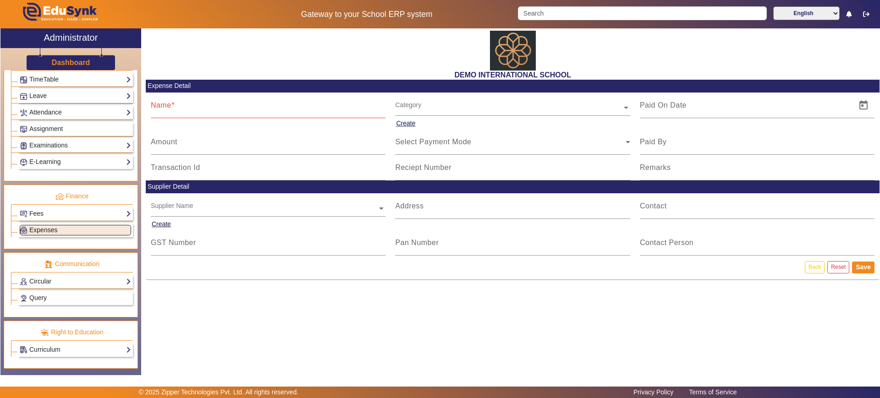
click at [71, 232] on link "Expenses" at bounding box center [75, 230] width 111 height 11
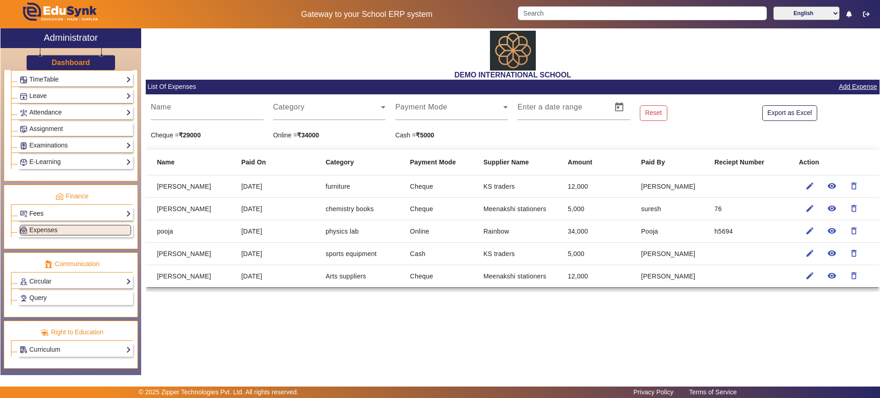
click at [77, 211] on link "Fees" at bounding box center [75, 214] width 111 height 11
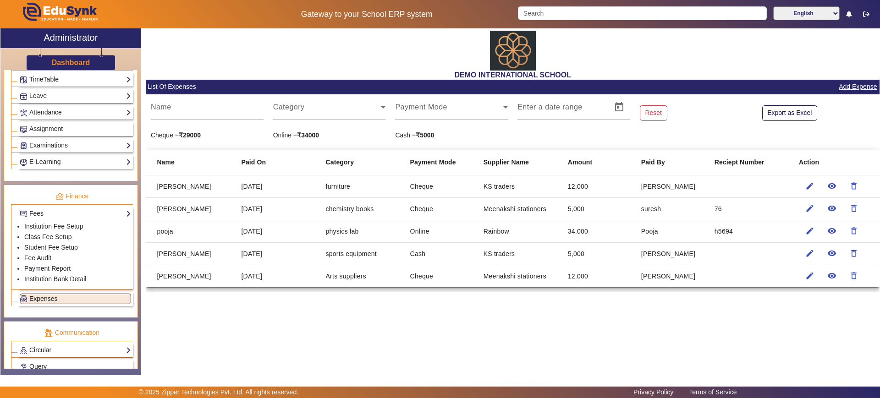
click at [55, 296] on span "Expenses" at bounding box center [43, 298] width 28 height 7
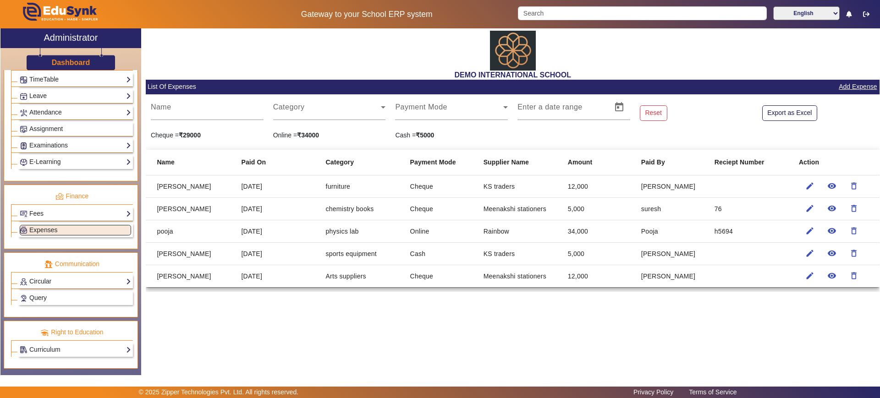
click at [267, 321] on div "DEMO INTERNATIONAL SCHOOL List Of Expenses Add Expense Name Category Payment Mo…" at bounding box center [510, 196] width 738 height 337
click at [801, 112] on button "Export as Excel" at bounding box center [789, 113] width 55 height 16
click at [191, 111] on input "Name" at bounding box center [207, 110] width 113 height 11
click at [301, 113] on span at bounding box center [327, 110] width 108 height 11
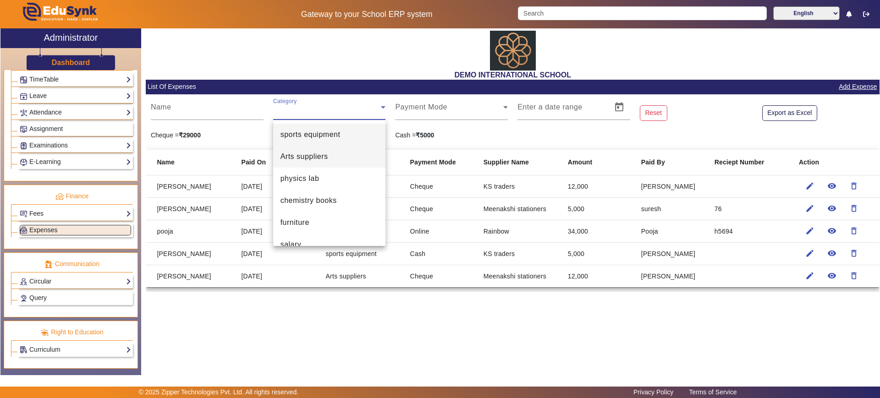
click at [304, 154] on span "Arts suppliers" at bounding box center [304, 156] width 48 height 11
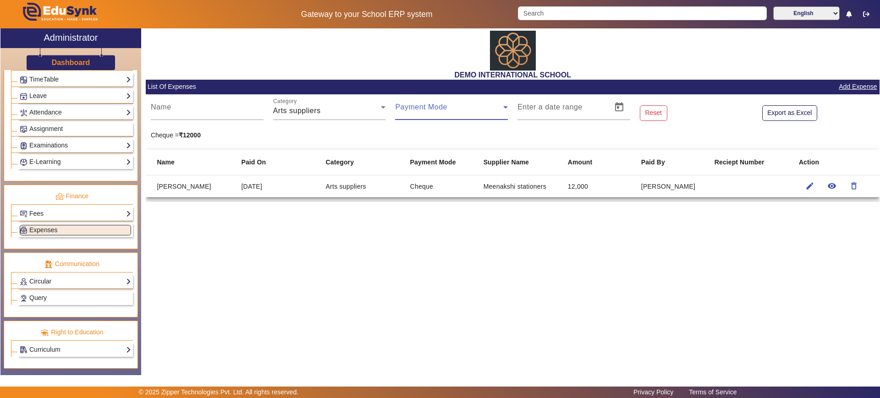
click at [422, 112] on span at bounding box center [449, 110] width 108 height 11
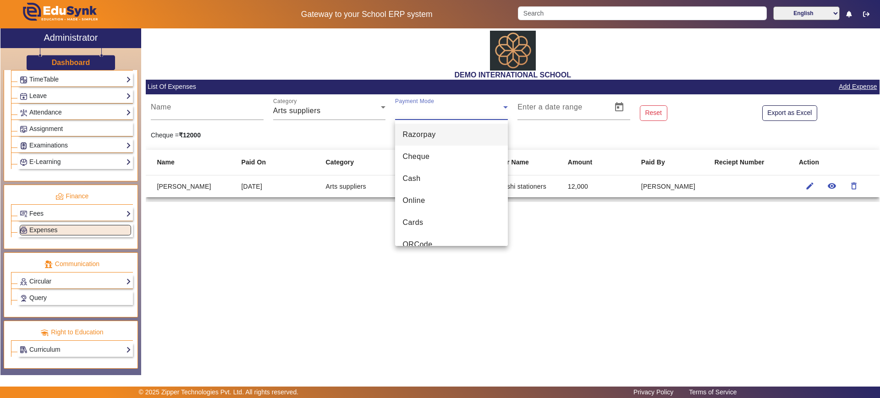
click at [324, 109] on div at bounding box center [440, 199] width 880 height 398
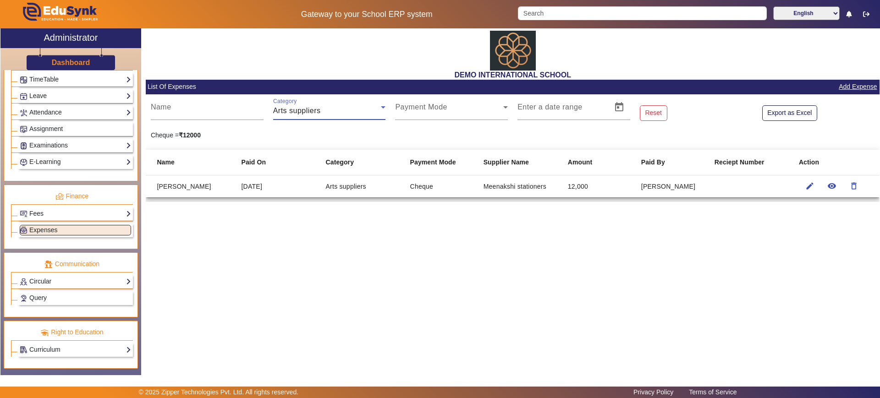
click at [313, 115] on div "Arts suppliers" at bounding box center [327, 110] width 108 height 11
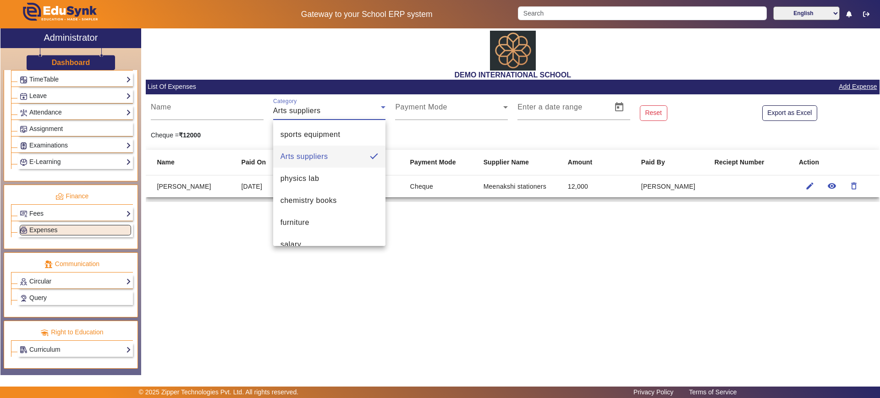
scroll to position [35, 0]
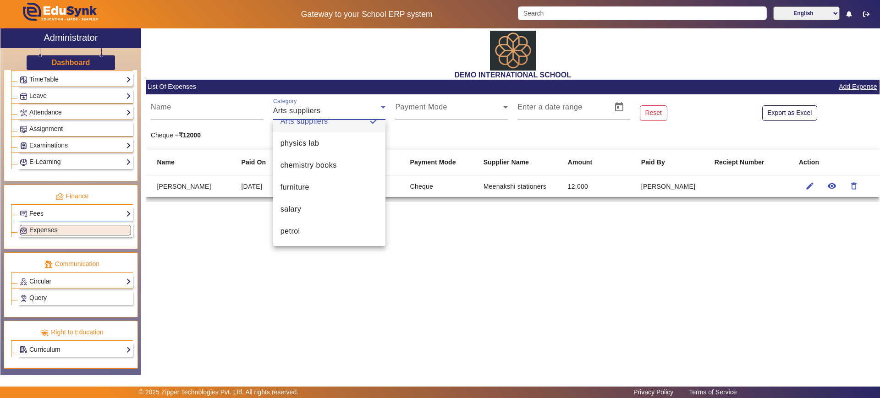
click at [296, 306] on div at bounding box center [440, 199] width 880 height 398
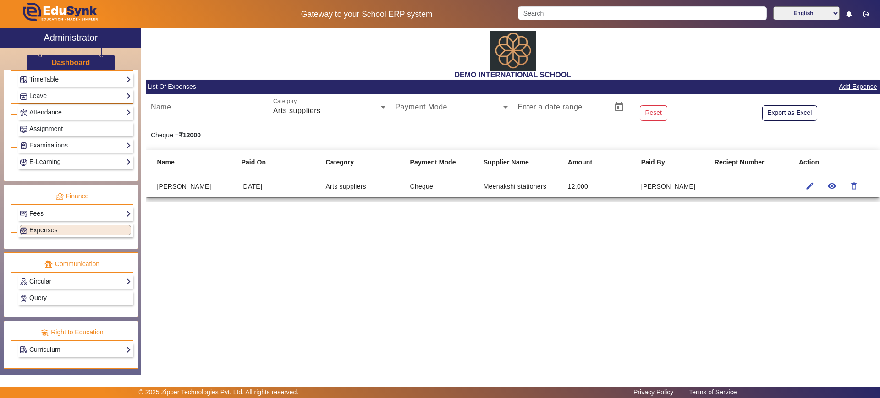
click at [271, 306] on div "DEMO INTERNATIONAL SCHOOL List Of Expenses Add Expense Name Category Arts suppl…" at bounding box center [510, 196] width 738 height 337
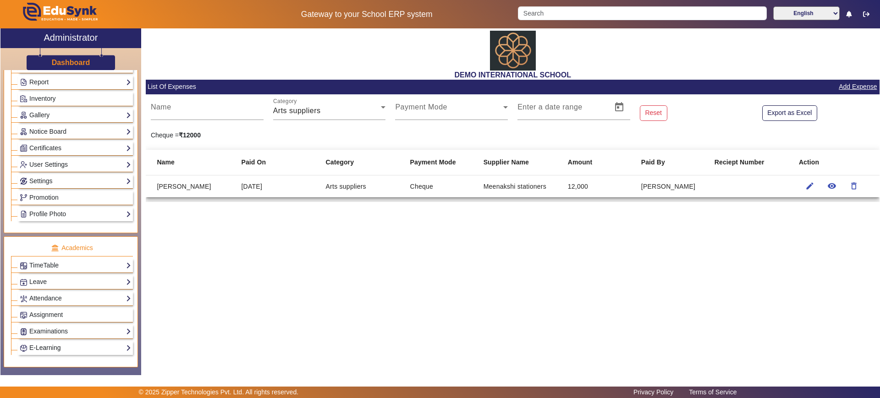
scroll to position [182, 0]
click at [50, 209] on div "Profile Photo Add Profile Photo Profile Photo List" at bounding box center [75, 215] width 115 height 14
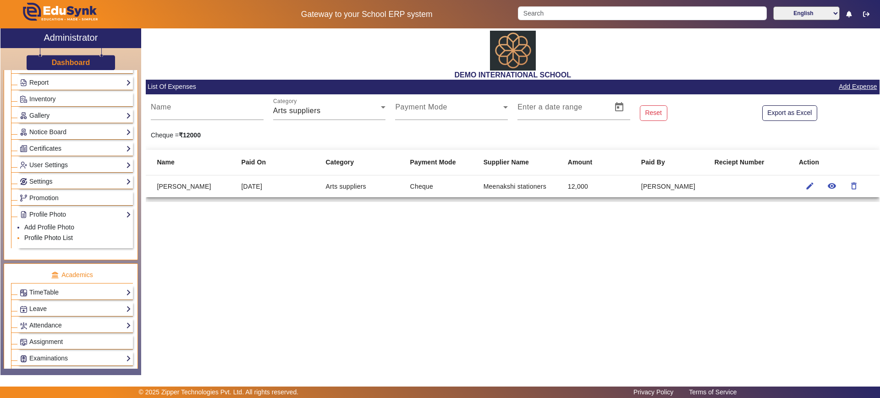
click at [52, 237] on link "Profile Photo List" at bounding box center [48, 237] width 49 height 7
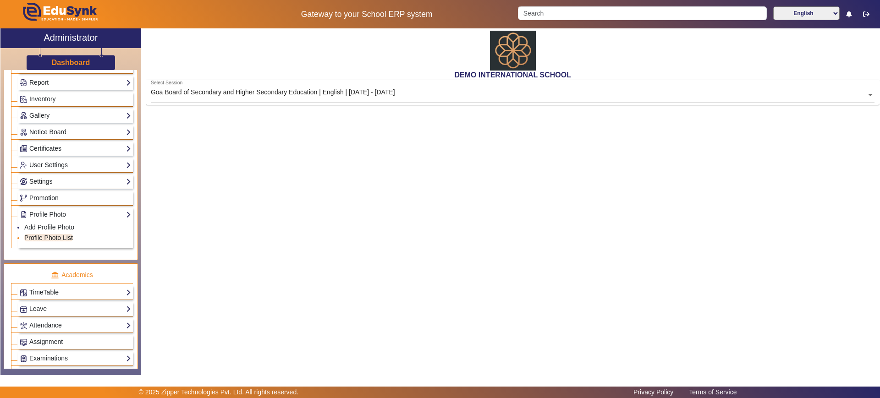
click at [30, 236] on link "Profile Photo List" at bounding box center [48, 237] width 49 height 7
